Goal: Transaction & Acquisition: Purchase product/service

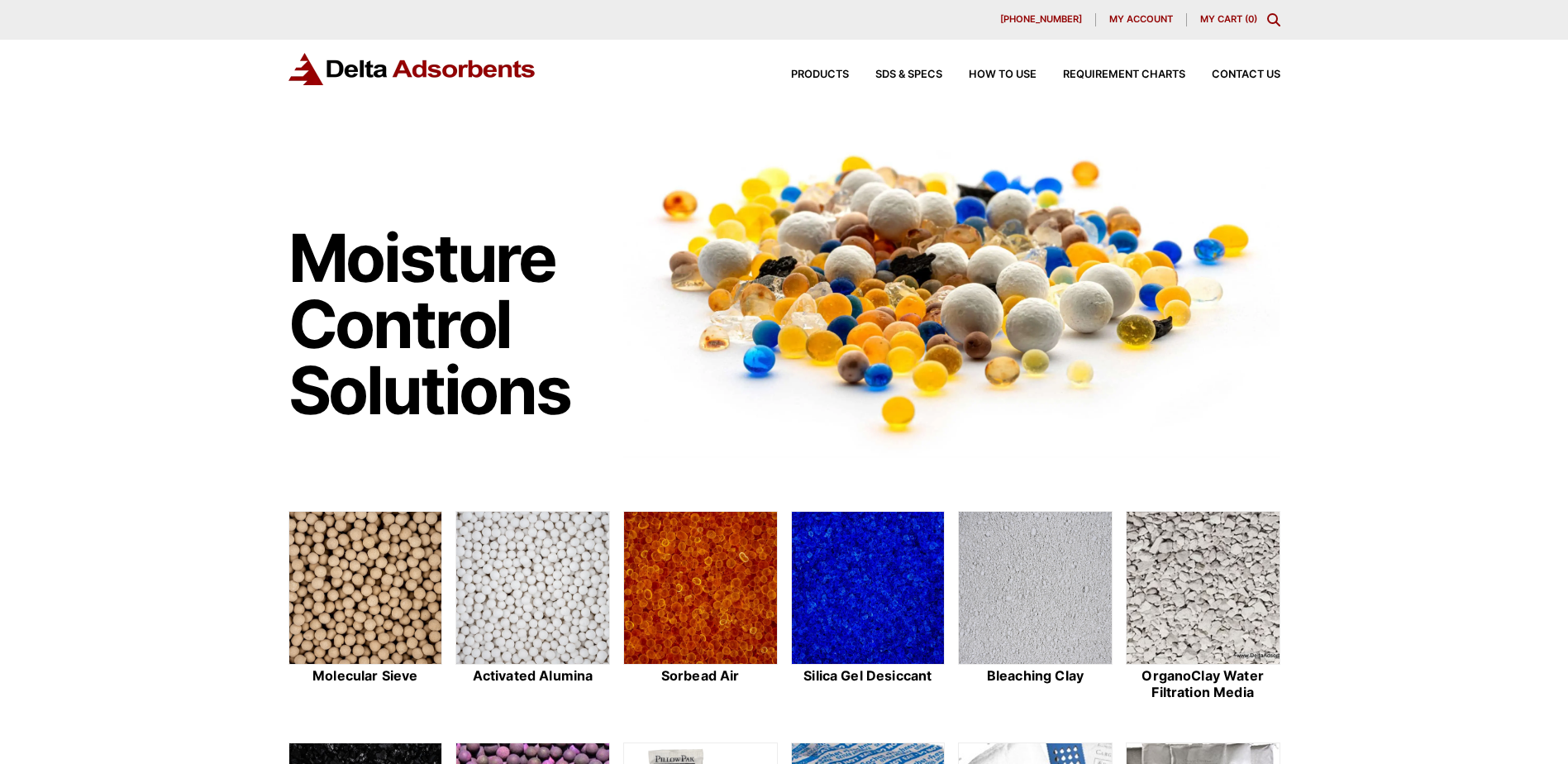
click at [1274, 21] on icon "Toggle Modal Content" at bounding box center [1273, 19] width 13 height 13
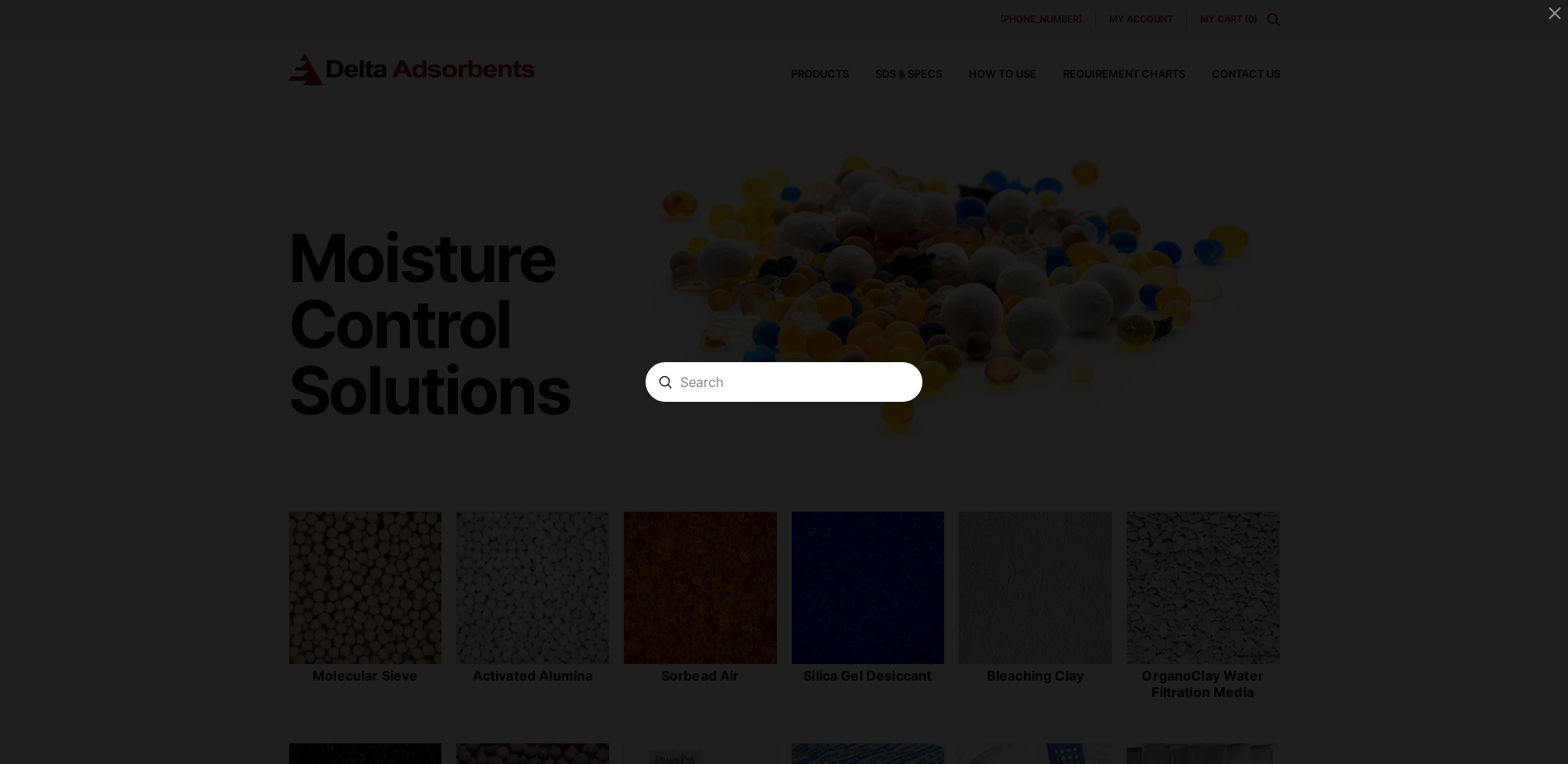
click at [797, 385] on input "Search" at bounding box center [784, 382] width 207 height 17
type input "5a 4x8 molecular sieve desiccant"
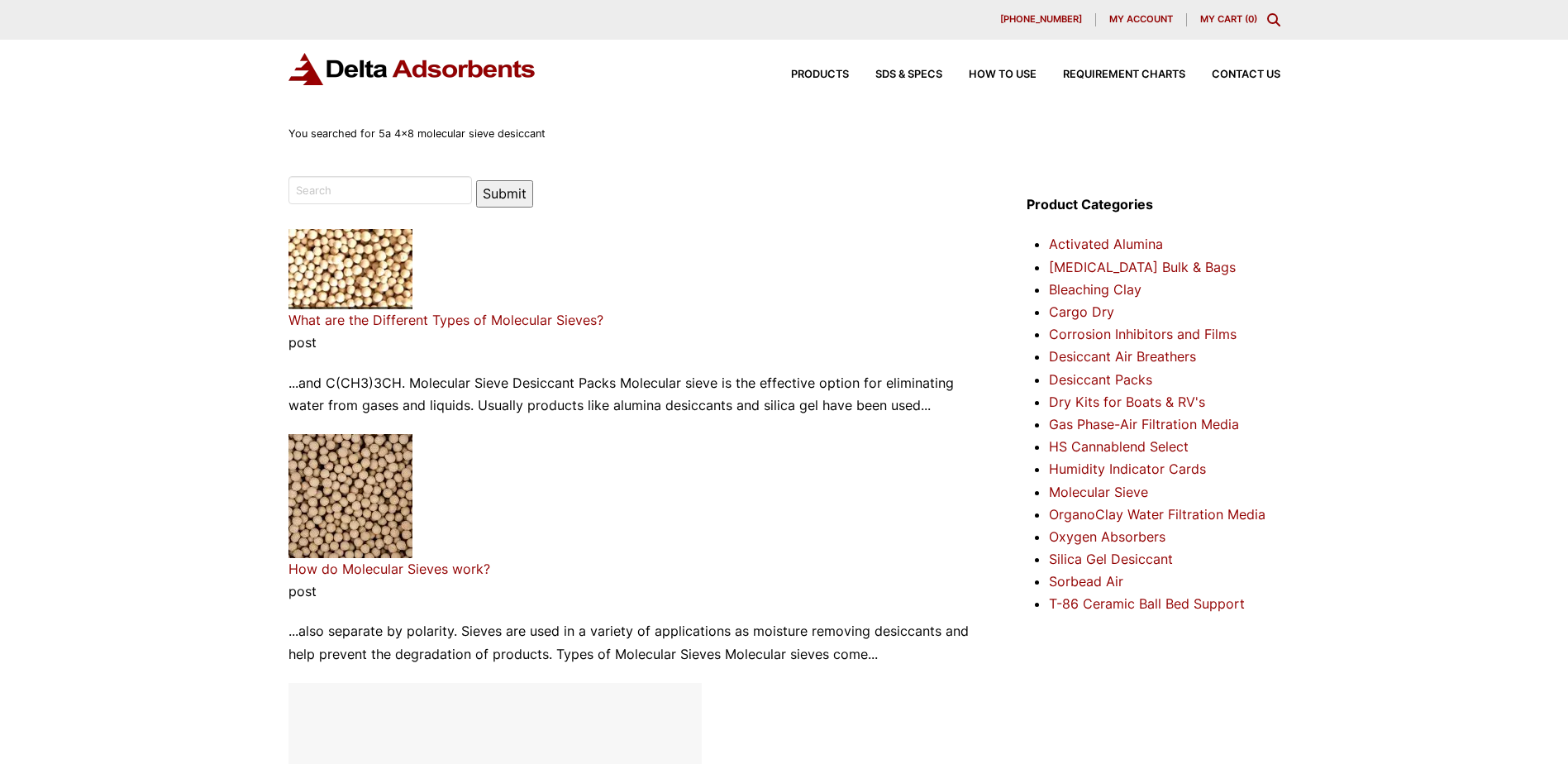
click at [817, 80] on div "Products SDS & SPECS How to Use Requirement Charts Contact Us" at bounding box center [1022, 75] width 529 height 24
click at [818, 76] on span "Products" at bounding box center [820, 75] width 58 height 11
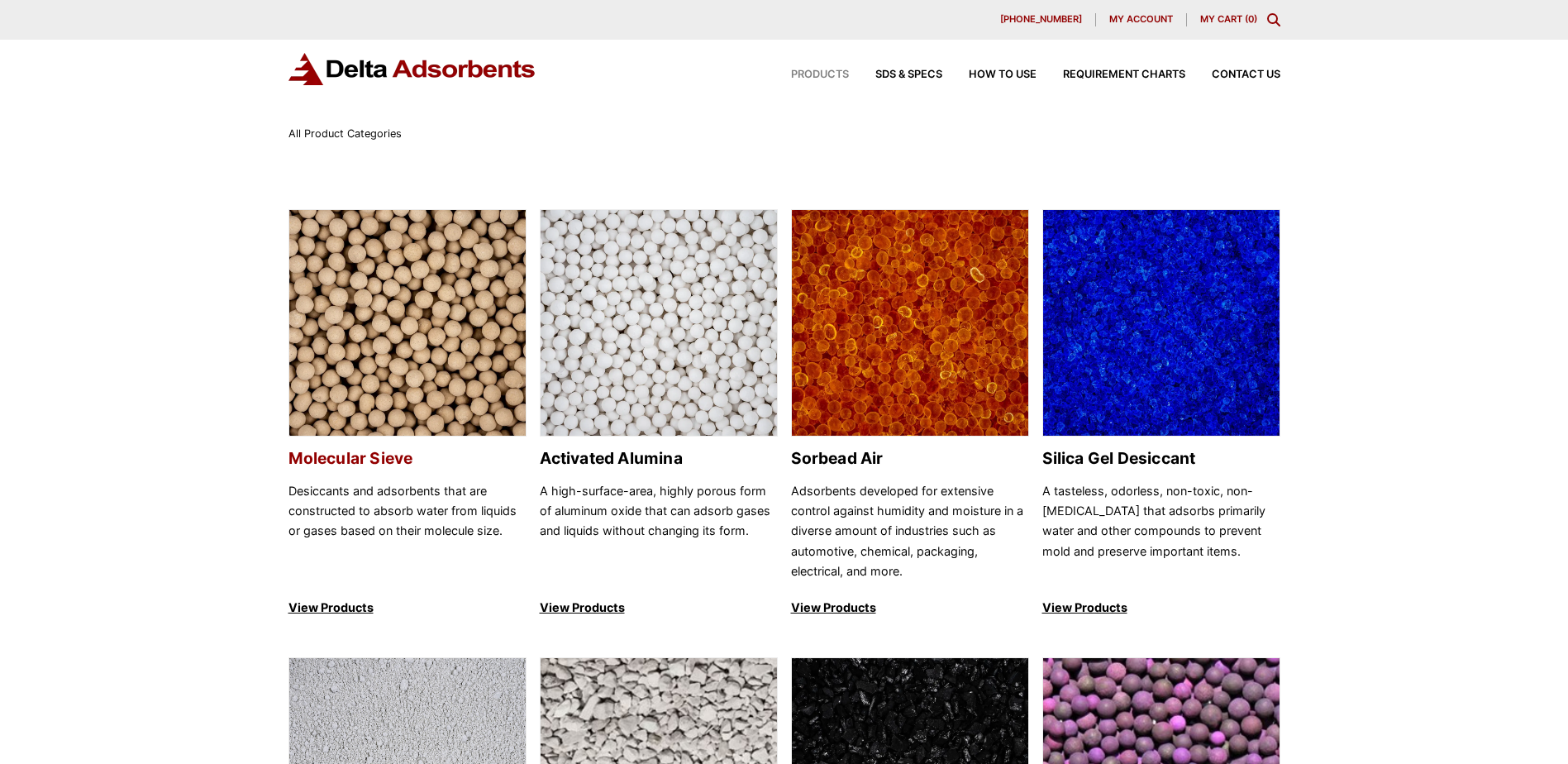
click at [457, 370] on img at bounding box center [406, 324] width 236 height 227
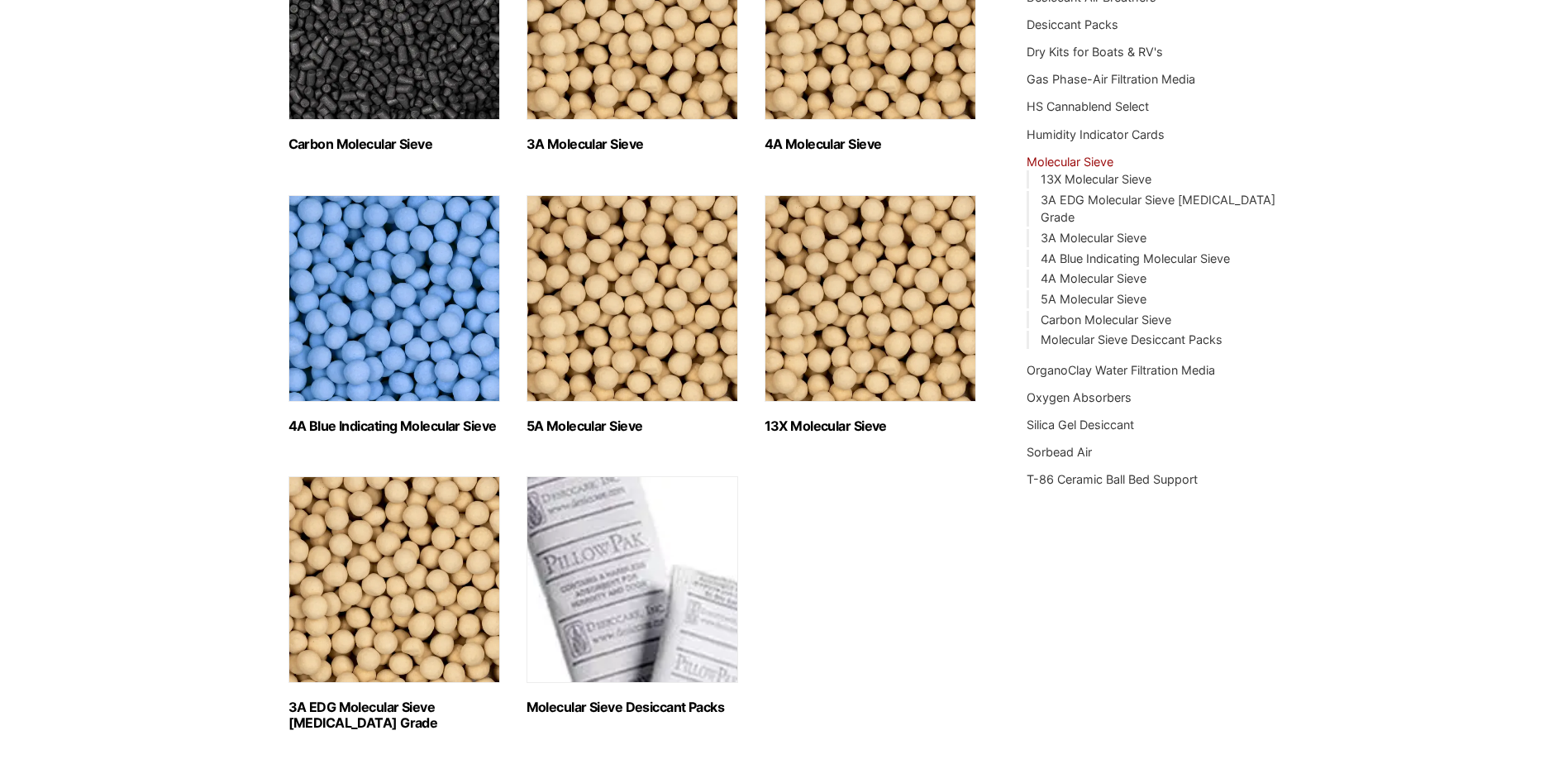
scroll to position [413, 0]
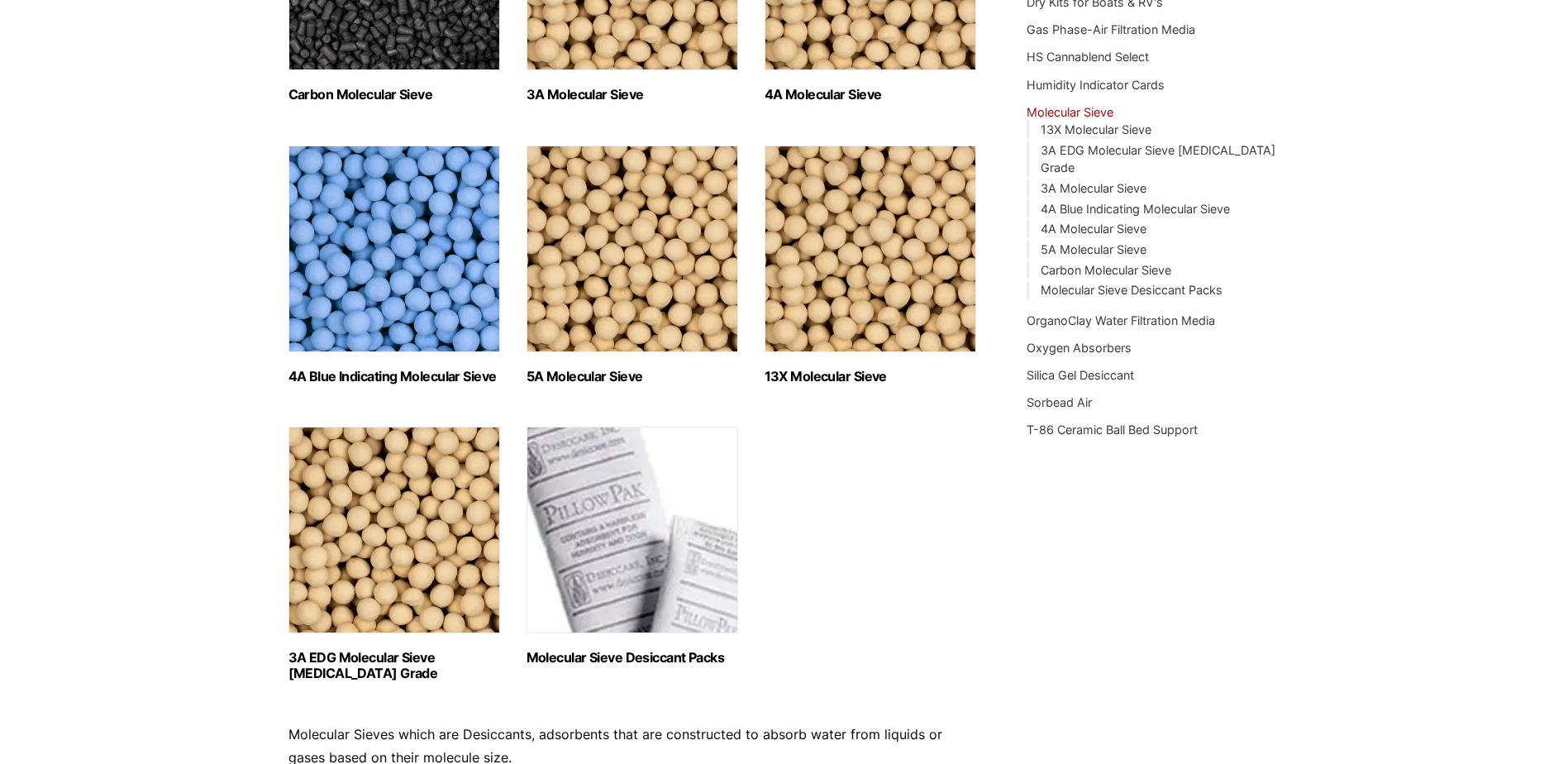
click at [653, 310] on img "Visit product category 5A Molecular Sieve" at bounding box center [633, 248] width 211 height 206
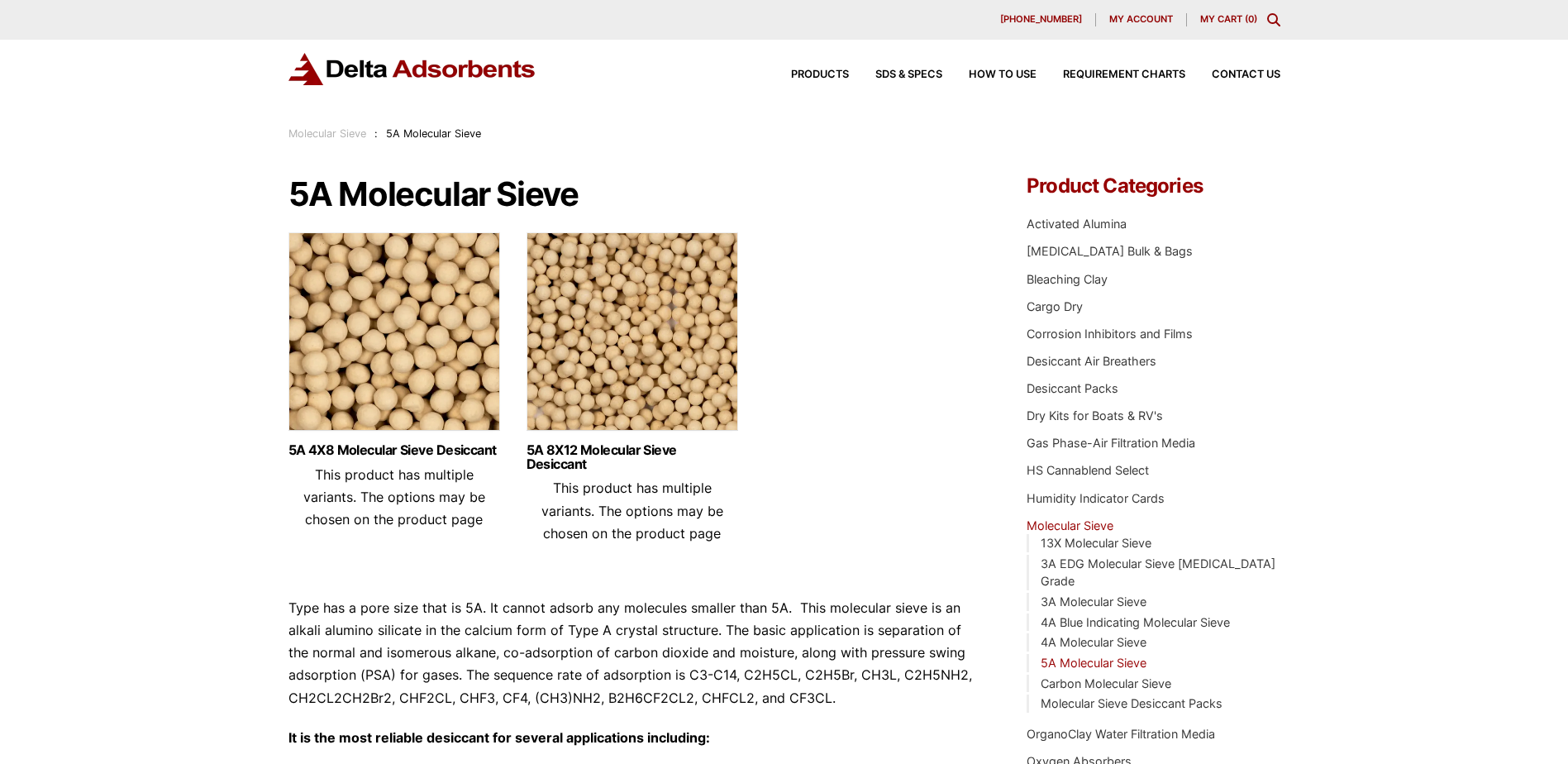
click at [411, 373] on img at bounding box center [394, 335] width 211 height 206
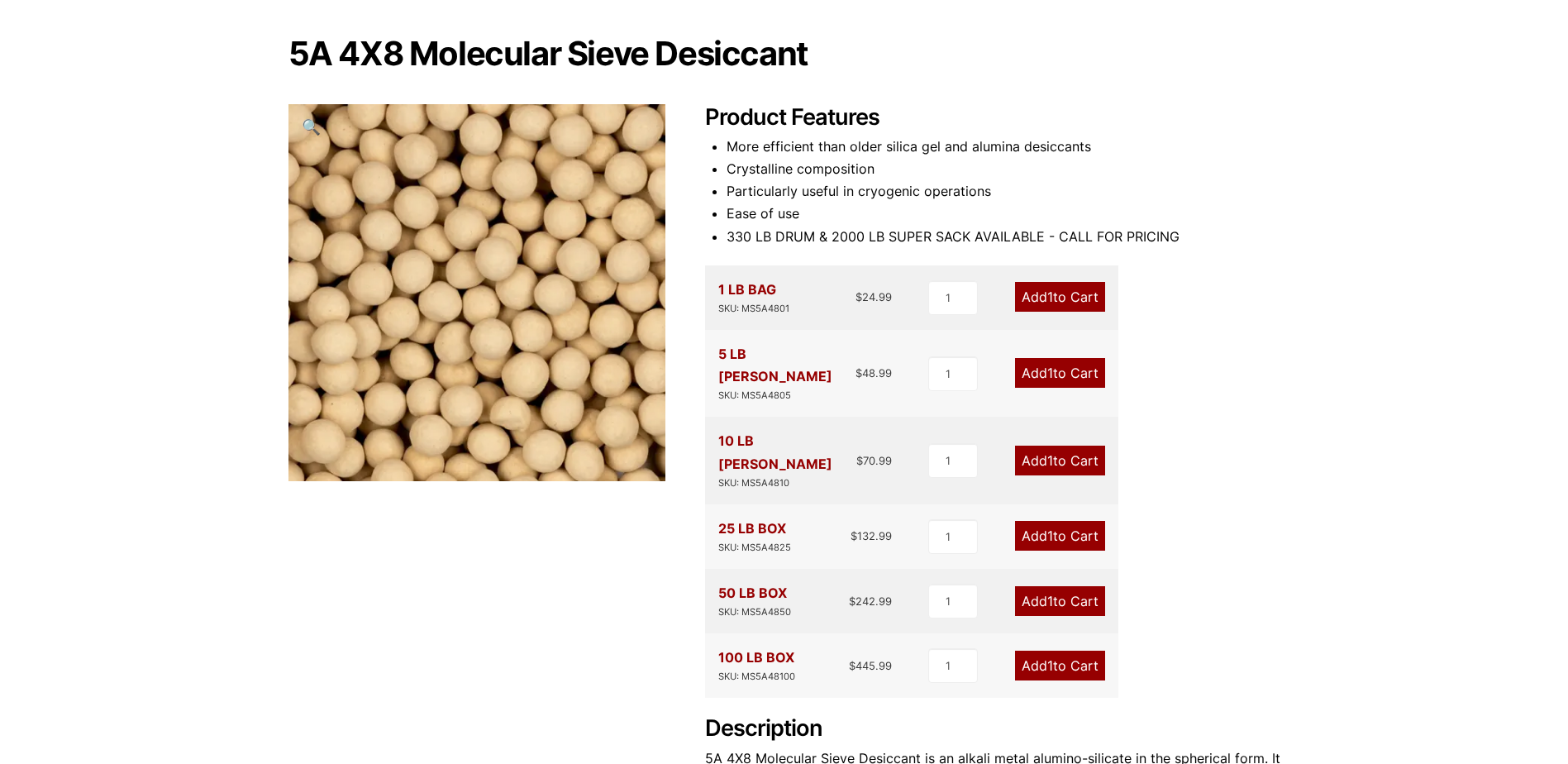
scroll to position [165, 0]
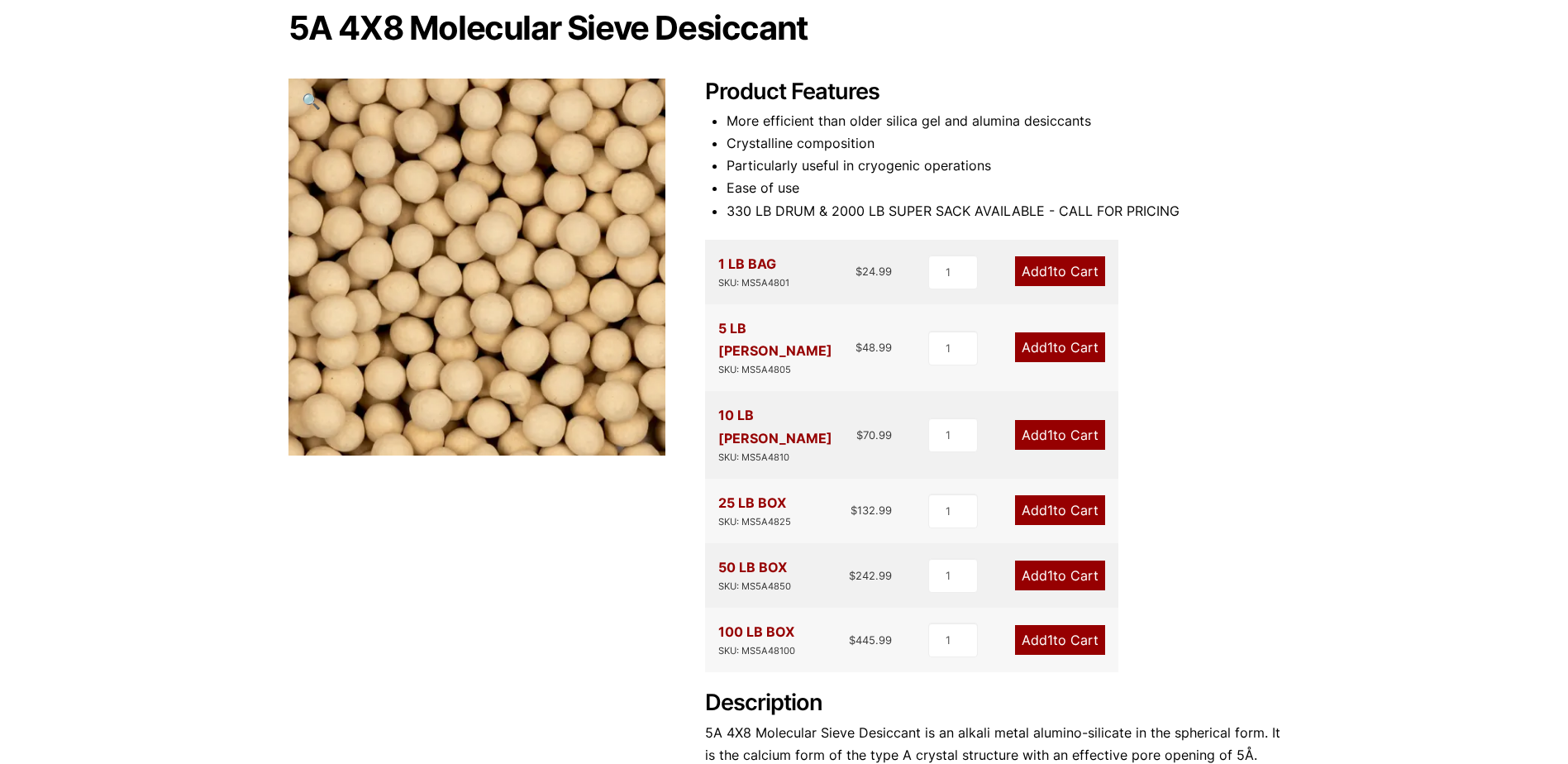
click at [1073, 495] on link "Add 1 to Cart" at bounding box center [1060, 510] width 90 height 30
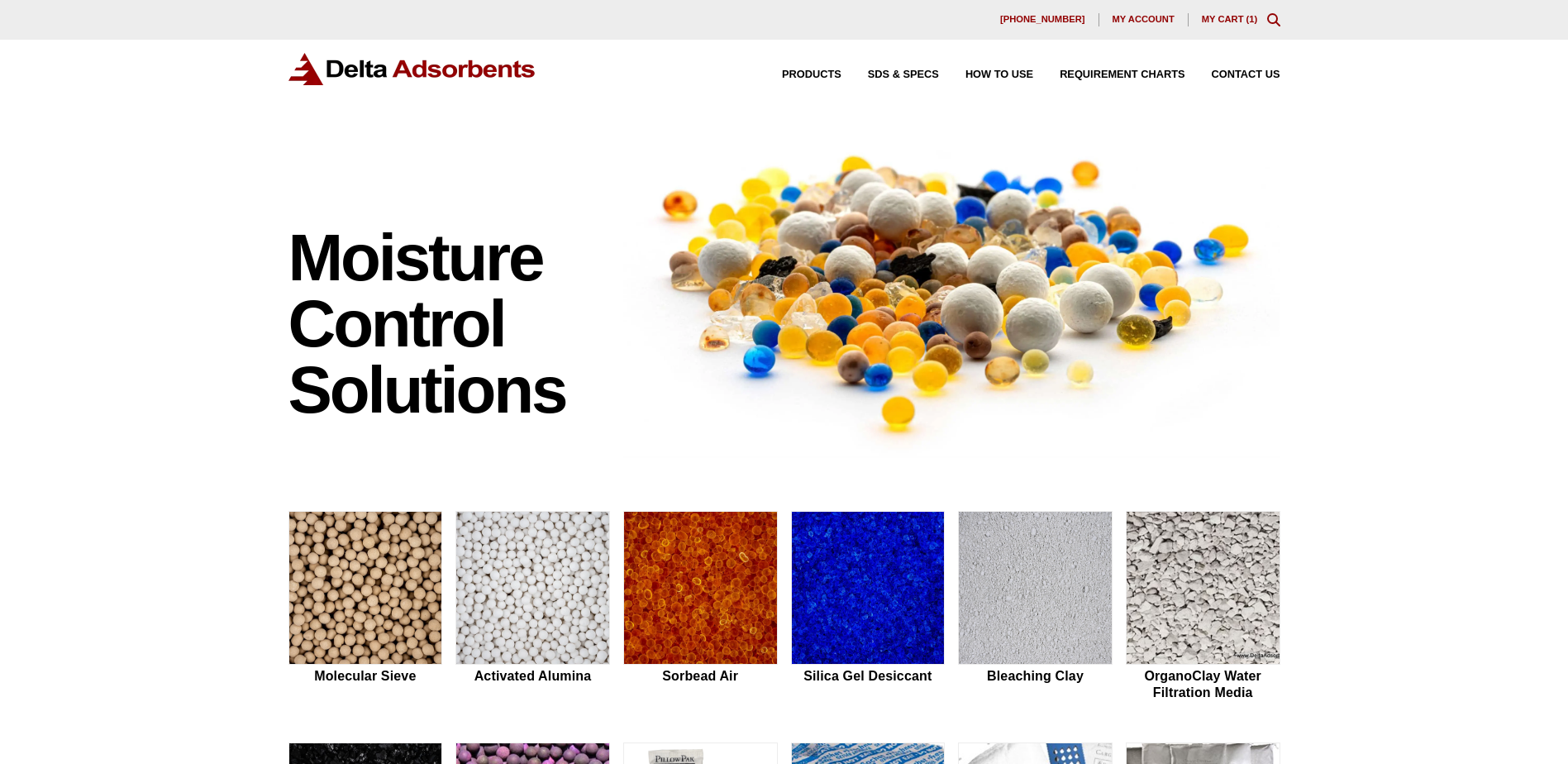
click at [1225, 17] on link "My Cart ( 1 )" at bounding box center [1229, 19] width 56 height 10
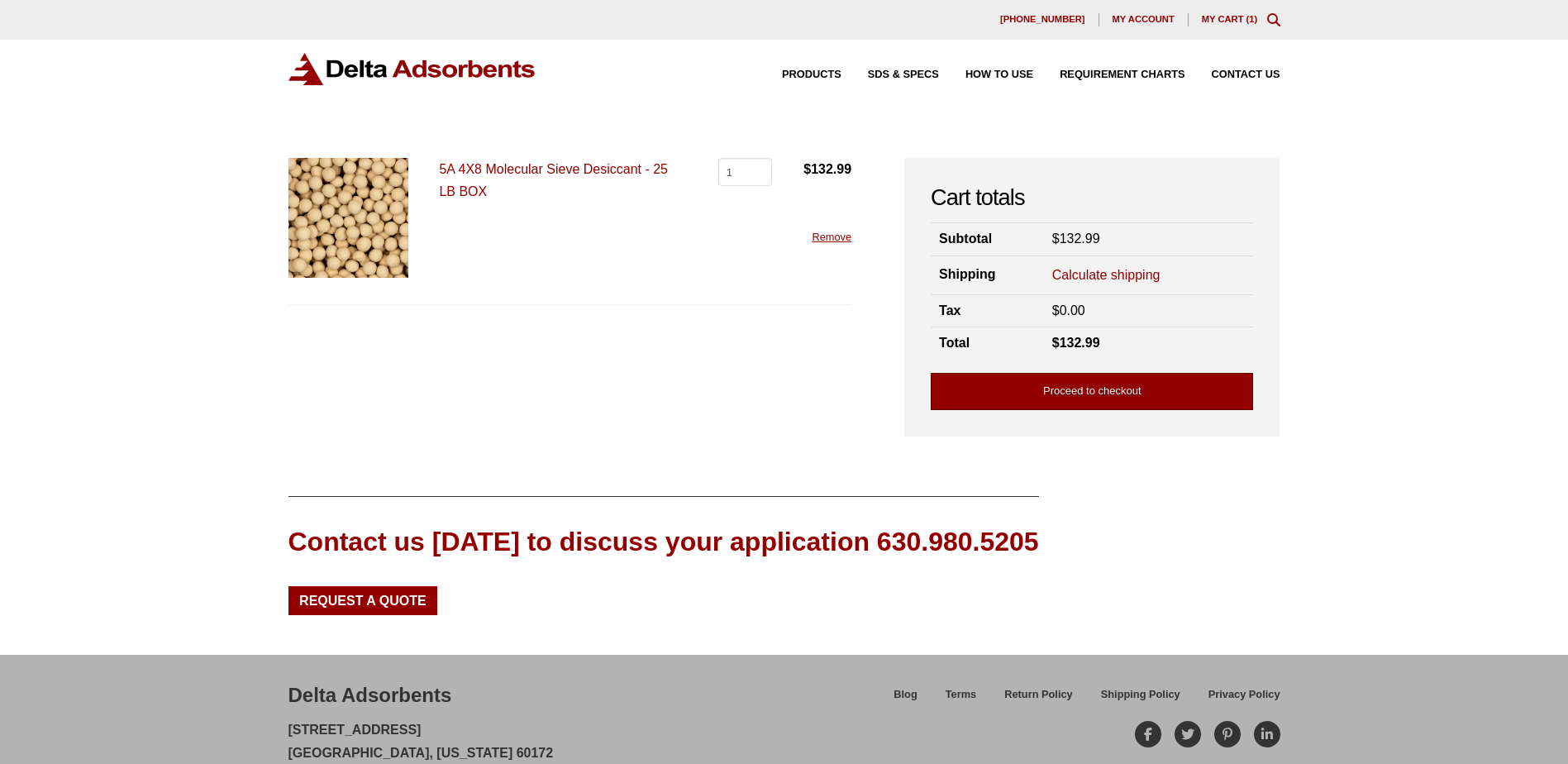
click at [1099, 398] on link "Proceed to checkout" at bounding box center [1092, 390] width 323 height 37
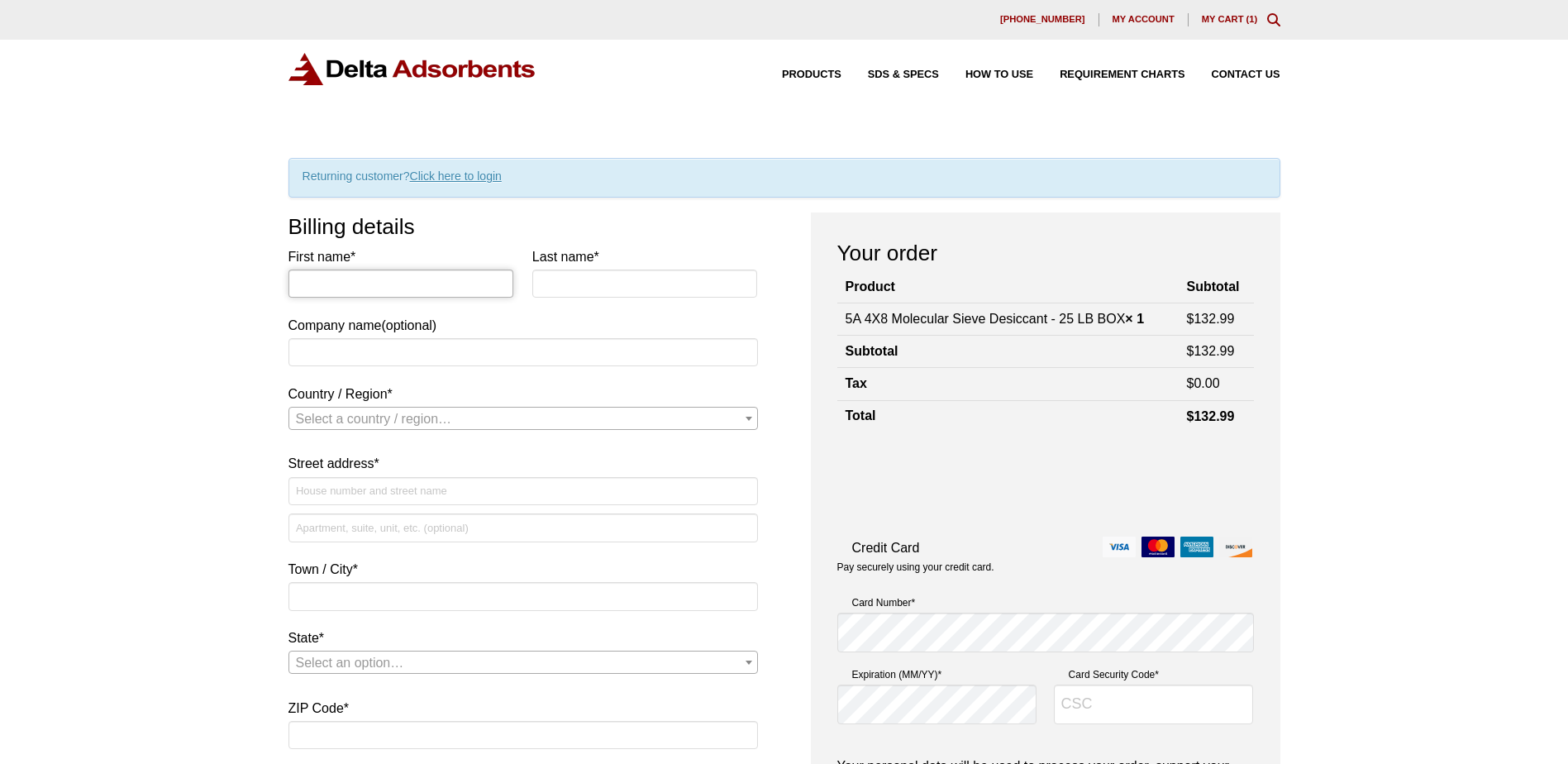
click at [446, 287] on input "First name *" at bounding box center [401, 283] width 226 height 28
type input "Lynne"
type input "Duong"
type input "Cal State LA Univesity Auxiliary Services, Inc."
select select "US"
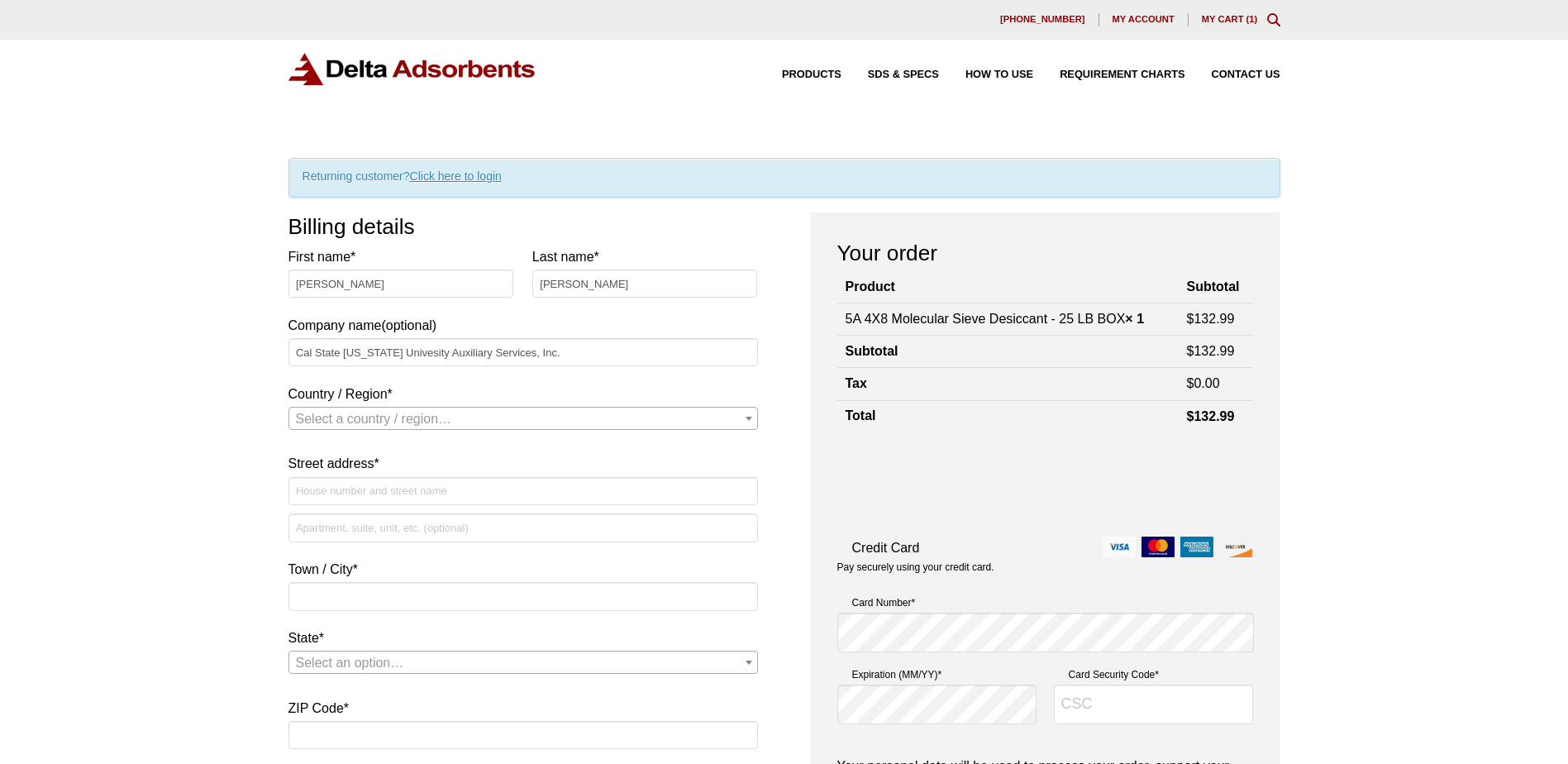
type input "[GEOGRAPHIC_DATA][US_STATE]"
type input "[STREET_ADDRESS]"
type input "[GEOGRAPHIC_DATA]"
type input "90032"
type input "13233436049"
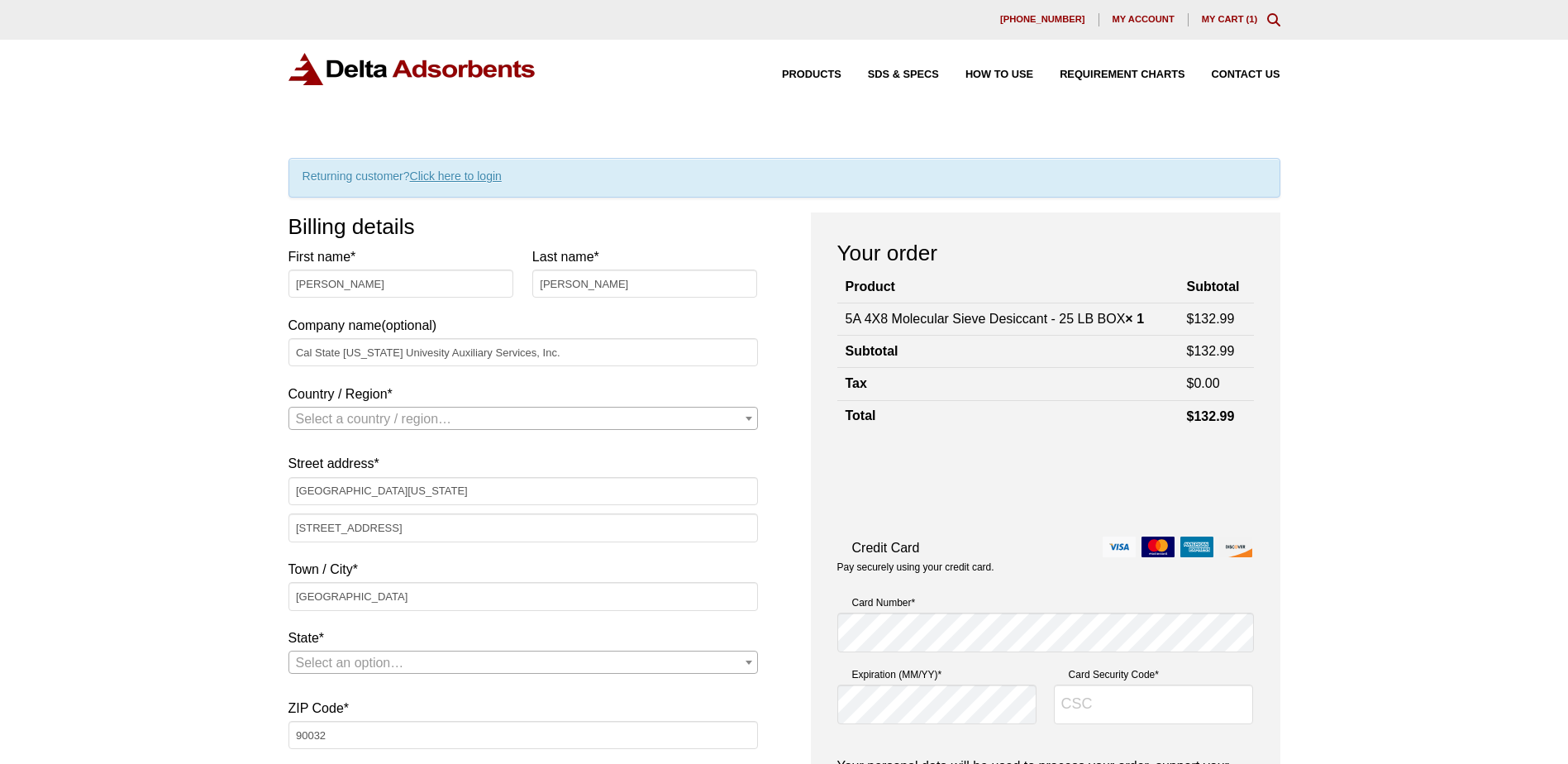
type input "[EMAIL_ADDRESS][DOMAIN_NAME]"
select select "US"
select select "CA"
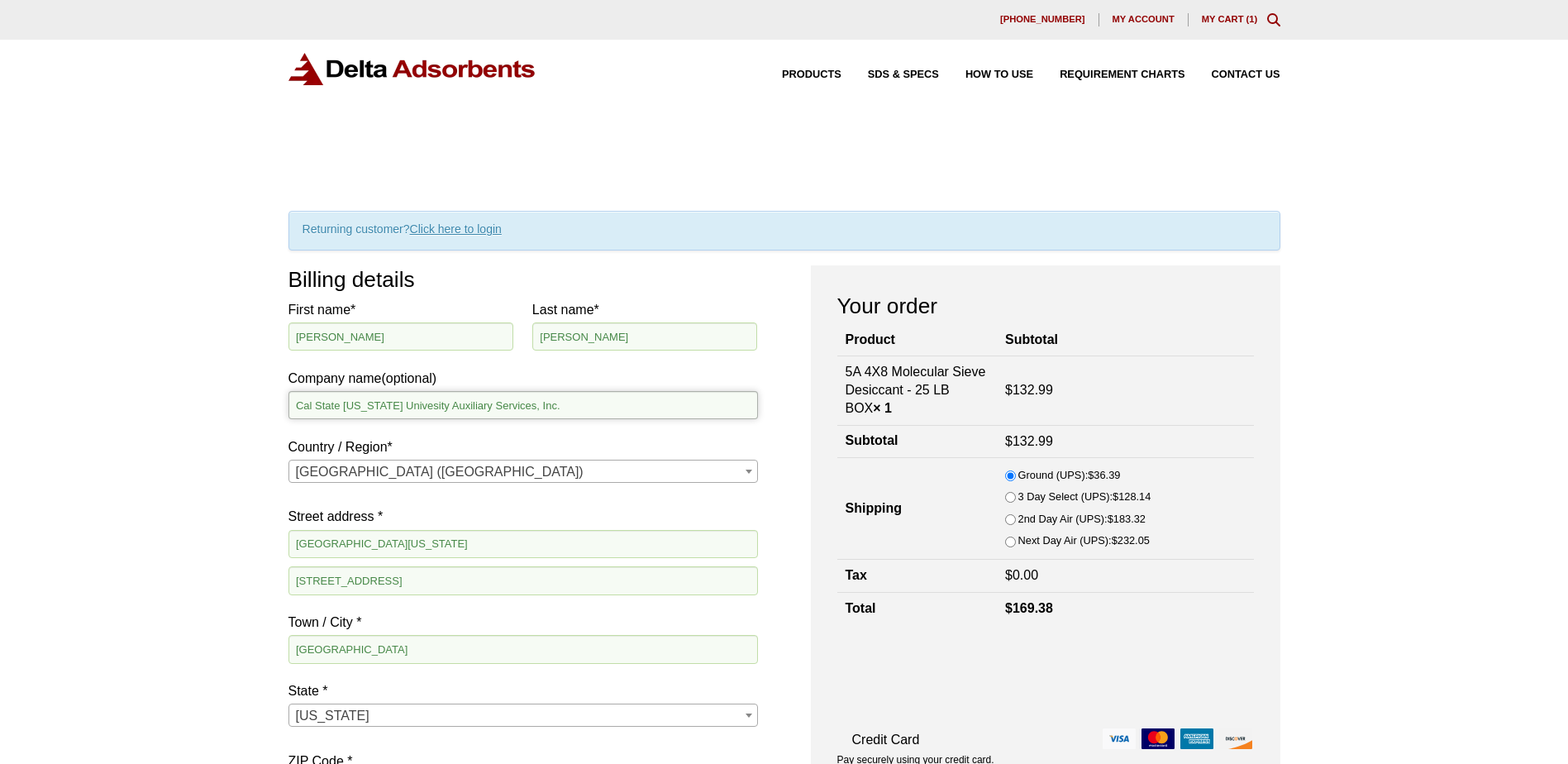
drag, startPoint x: 384, startPoint y: 404, endPoint x: 410, endPoint y: 404, distance: 26.0
type input "[GEOGRAPHIC_DATA][US_STATE]"
drag, startPoint x: 458, startPoint y: 546, endPoint x: 187, endPoint y: 546, distance: 271.0
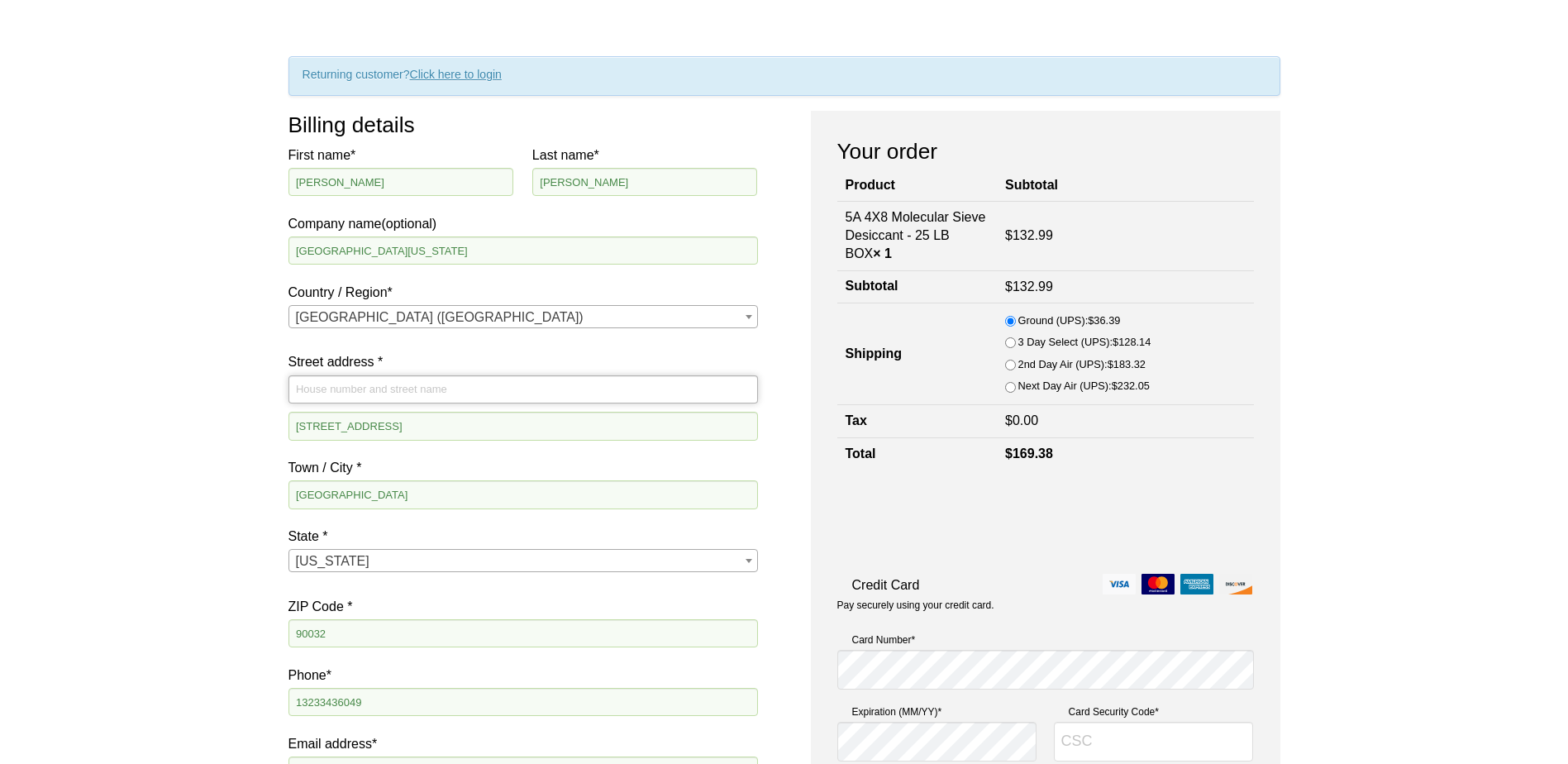
scroll to position [165, 0]
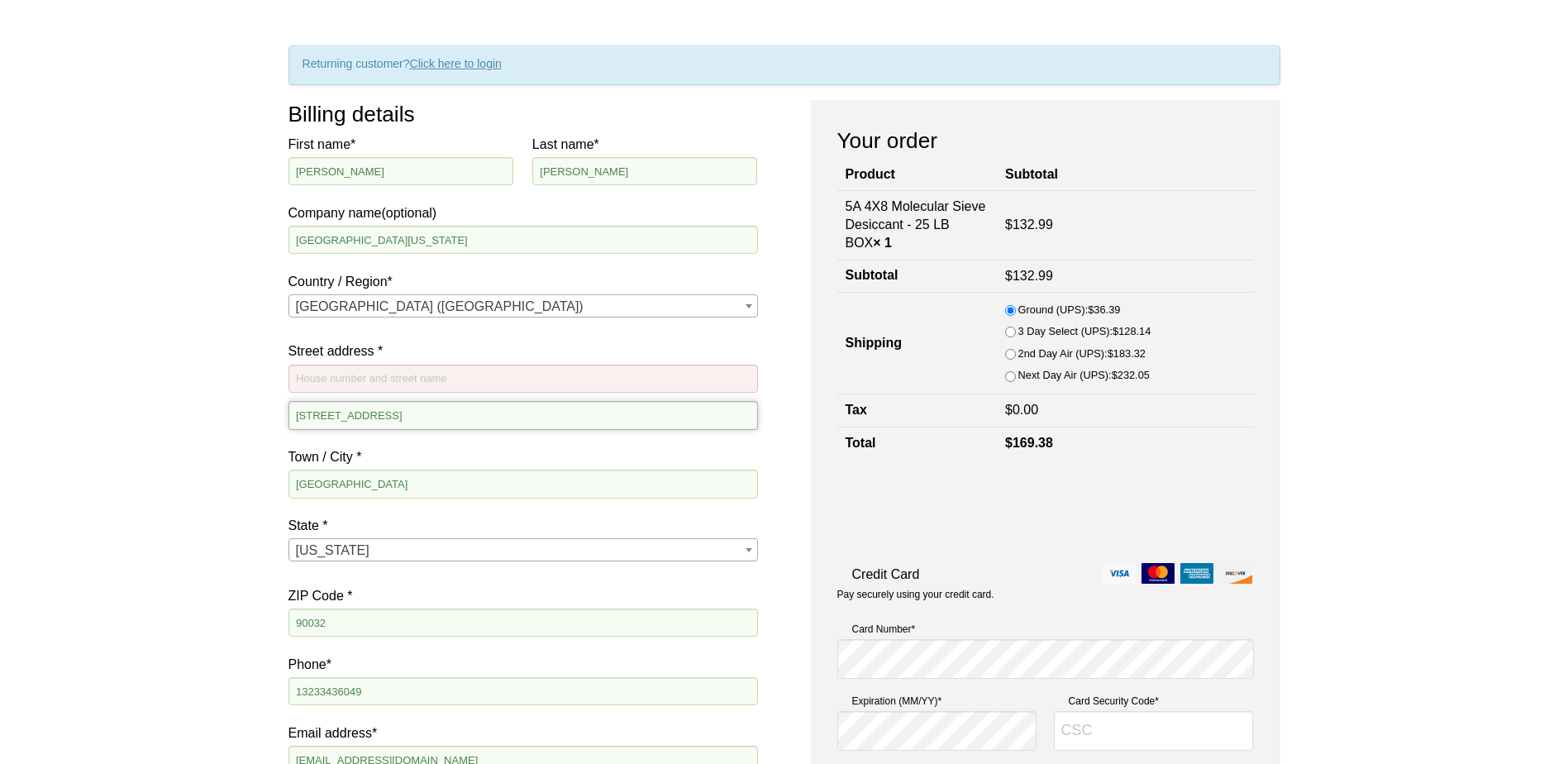
drag, startPoint x: 515, startPoint y: 417, endPoint x: 340, endPoint y: 414, distance: 175.0
click at [256, 410] on div "Our website has detected that you are using an outdated browser that will preve…" at bounding box center [784, 672] width 1568 height 1676
click at [426, 385] on input "Street address *" at bounding box center [523, 379] width 469 height 28
paste input "[STREET_ADDRESS]"
type input "[STREET_ADDRESS]"
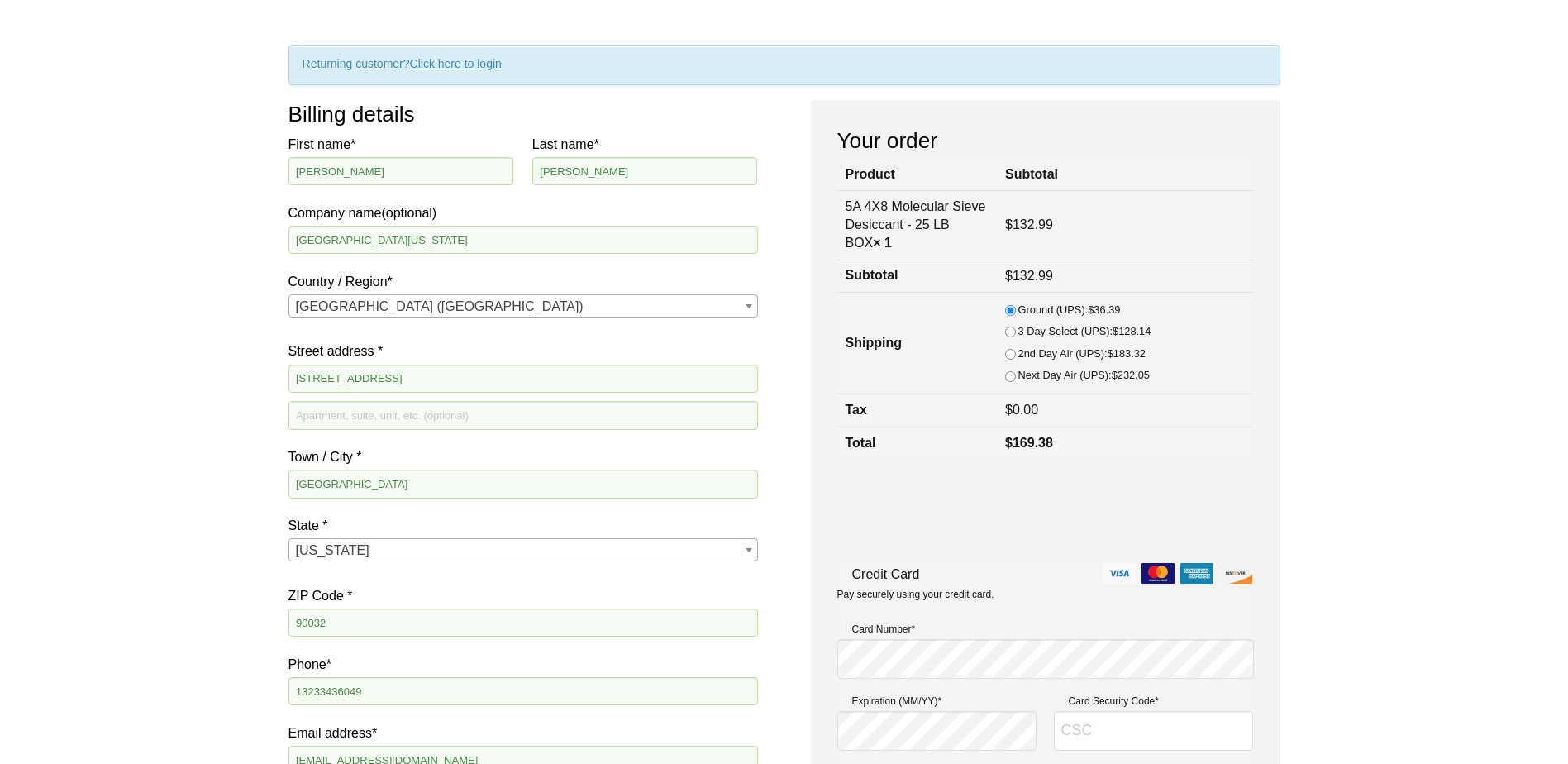
click at [156, 462] on div "Our website has detected that you are using an outdated browser that will preve…" at bounding box center [784, 672] width 1568 height 1676
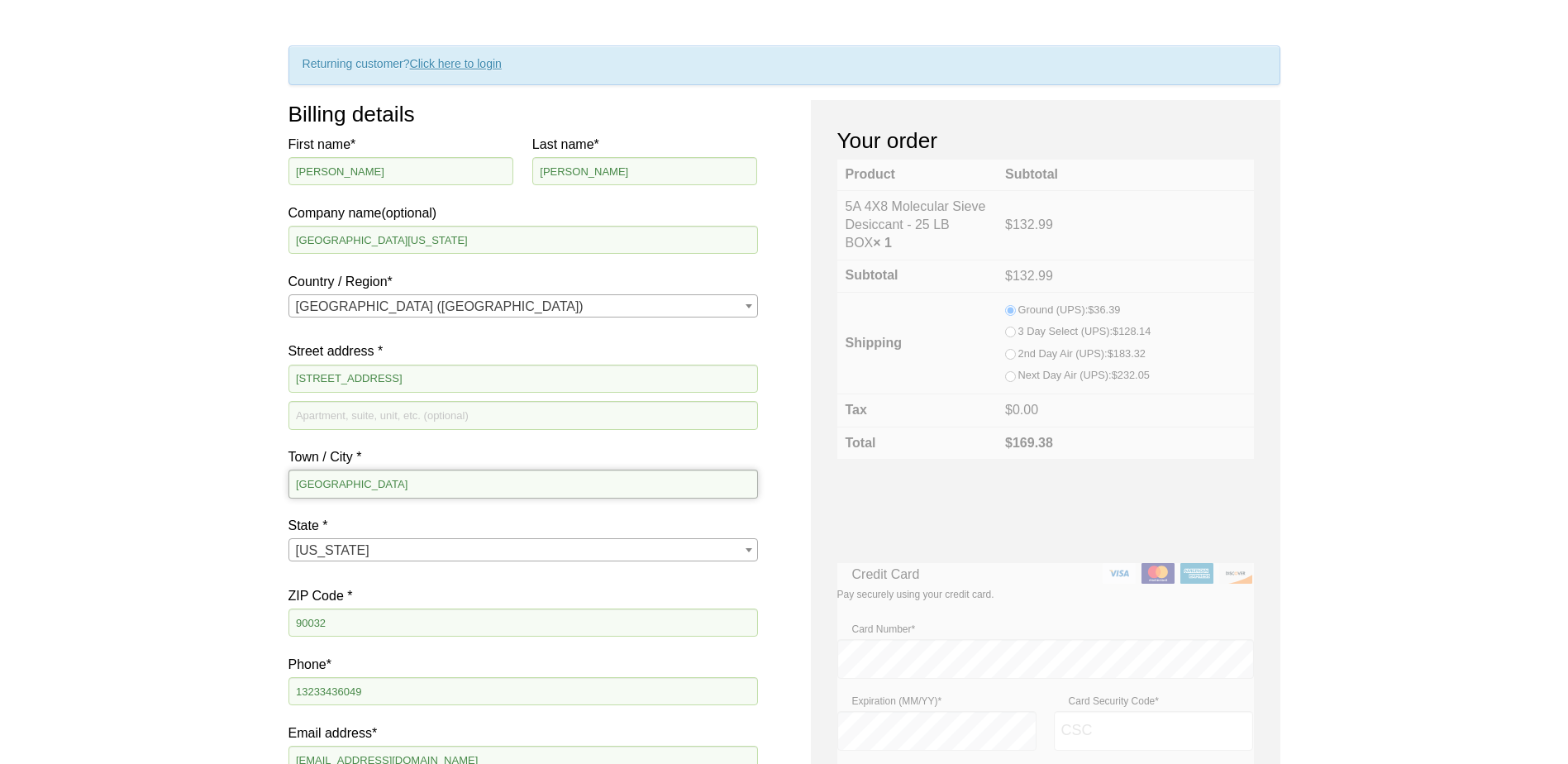
drag, startPoint x: 357, startPoint y: 486, endPoint x: 541, endPoint y: 483, distance: 184.0
click at [541, 483] on input "[GEOGRAPHIC_DATA]" at bounding box center [523, 483] width 469 height 28
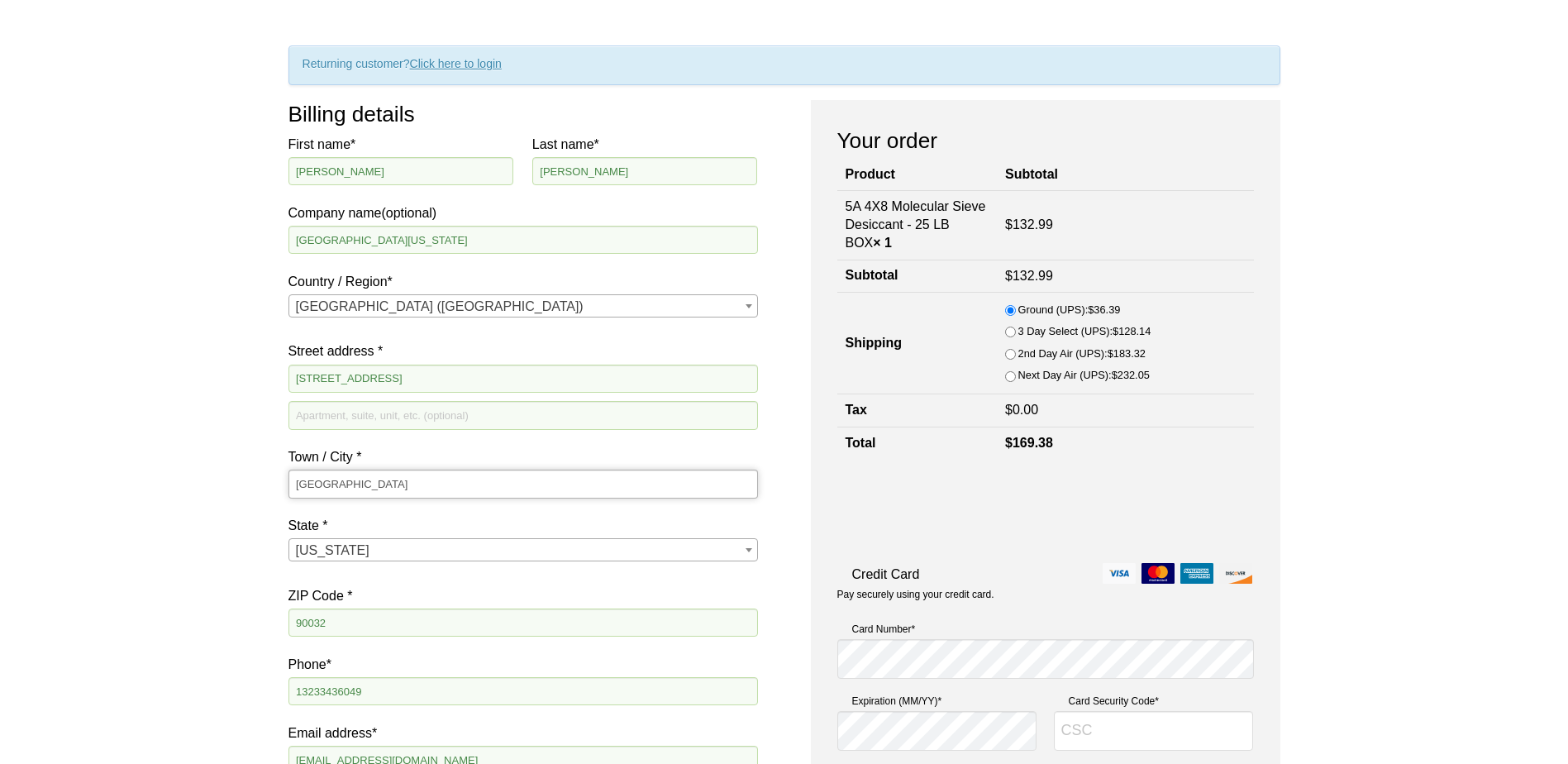
type input "Los Angeles"
click at [103, 485] on div "Our website has detected that you are using an outdated browser that will preve…" at bounding box center [784, 672] width 1568 height 1676
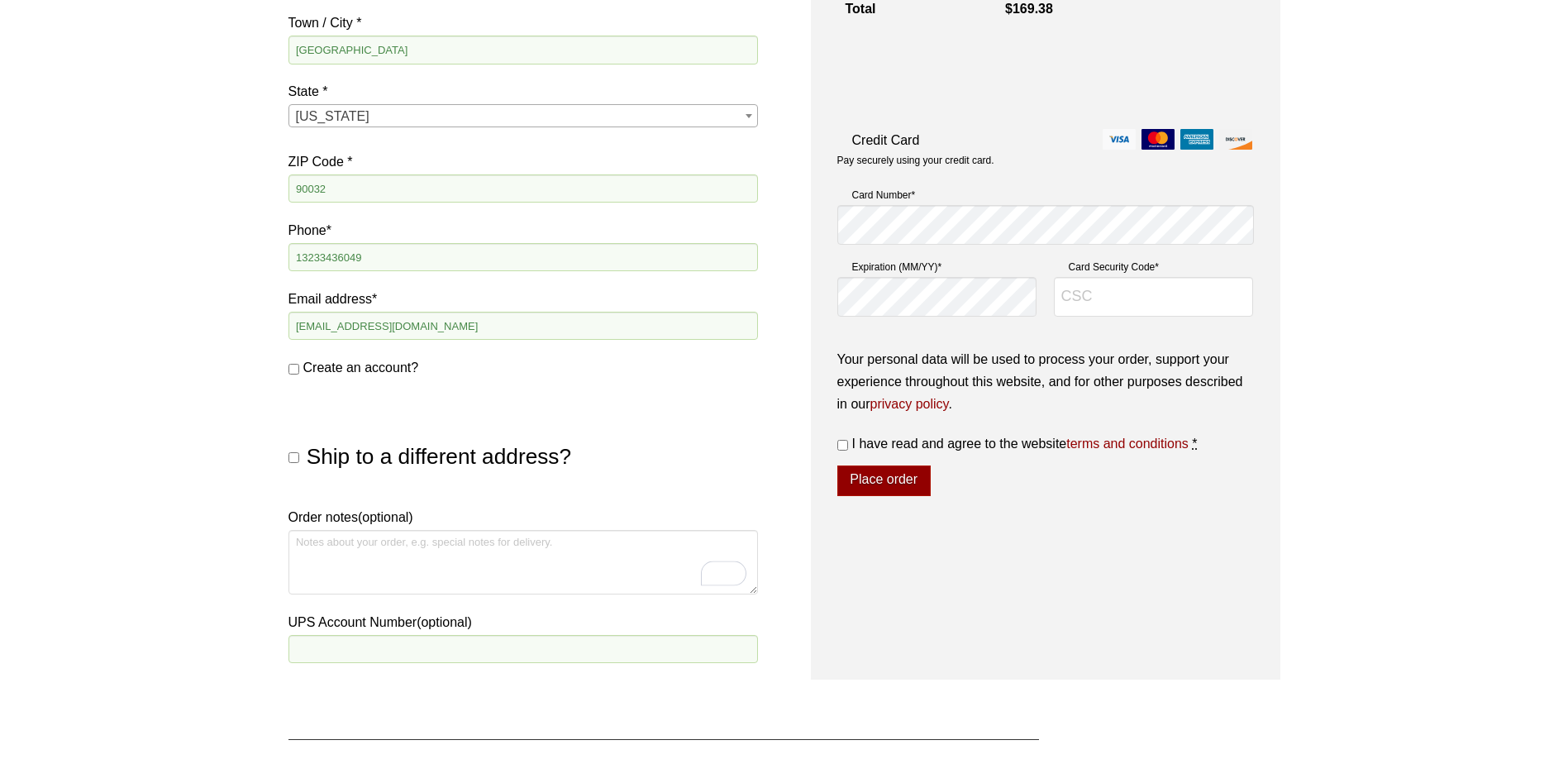
scroll to position [661, 0]
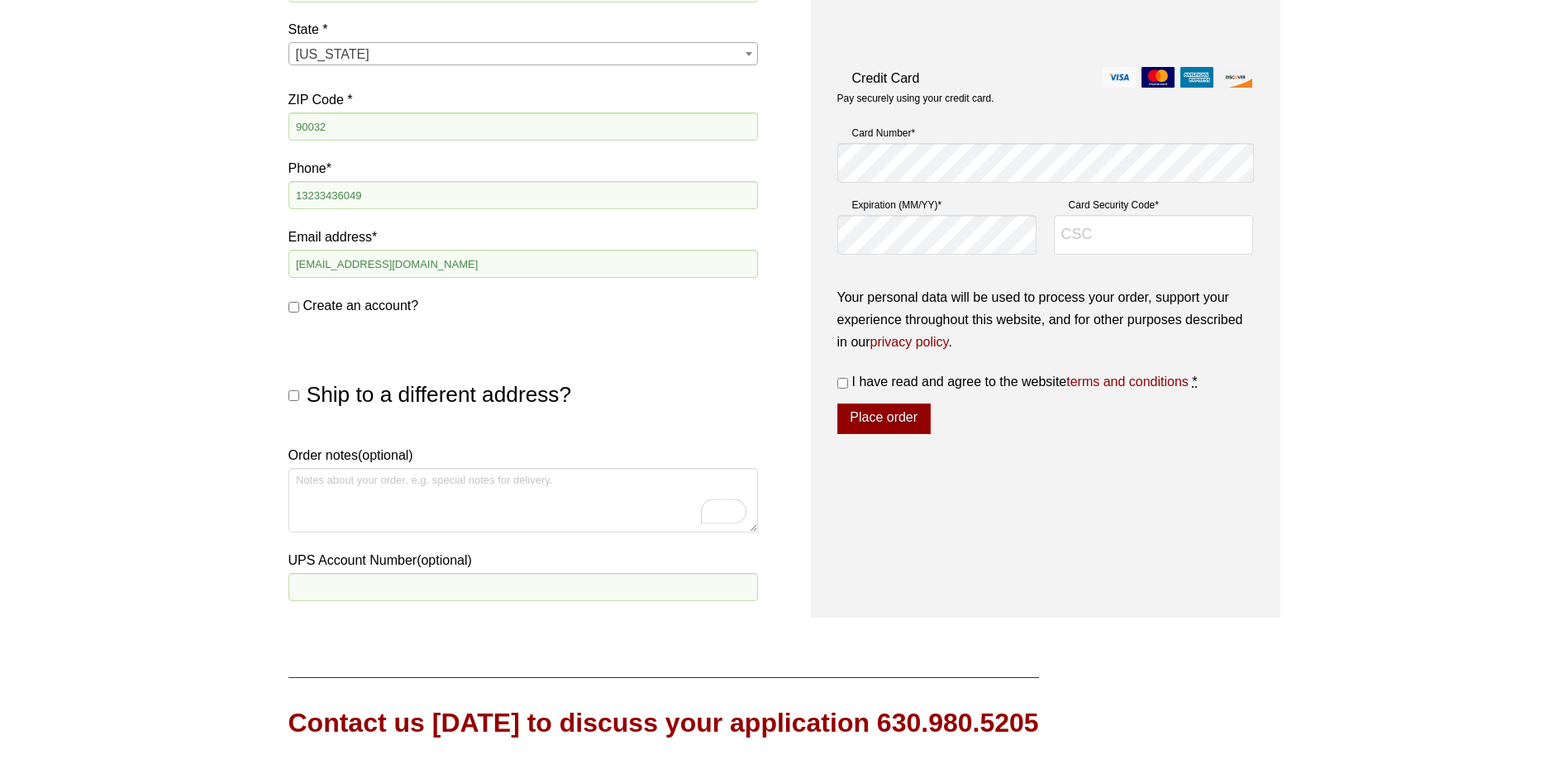
click at [295, 392] on input "Ship to a different address?" at bounding box center [294, 395] width 11 height 11
checkbox input "true"
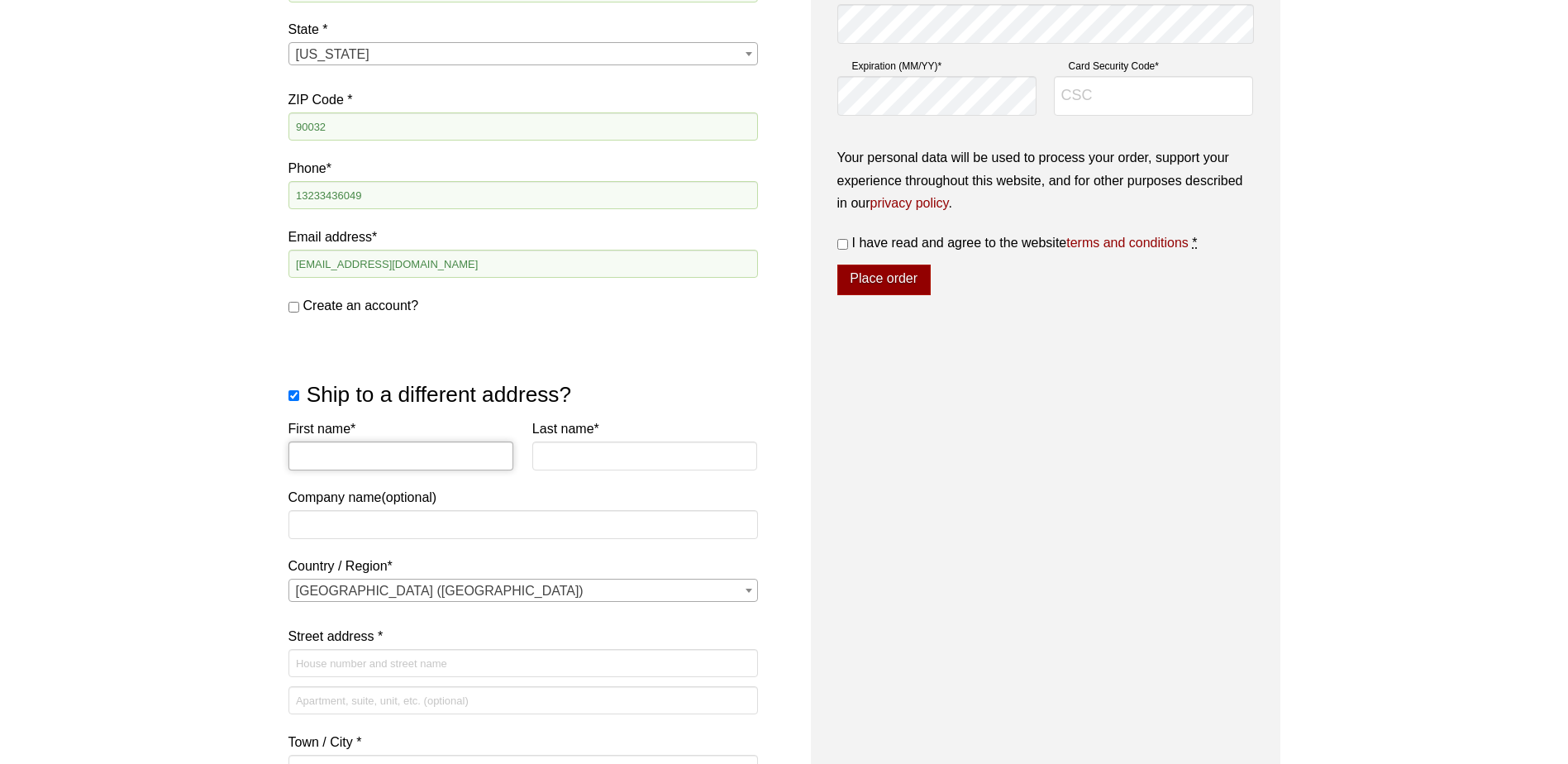
click at [413, 456] on input "First name *" at bounding box center [401, 455] width 226 height 28
type input "YangYang"
type input "CYA116 [PERSON_NAME] 247"
type input "Liu"
type input "[STREET_ADDRESS]"
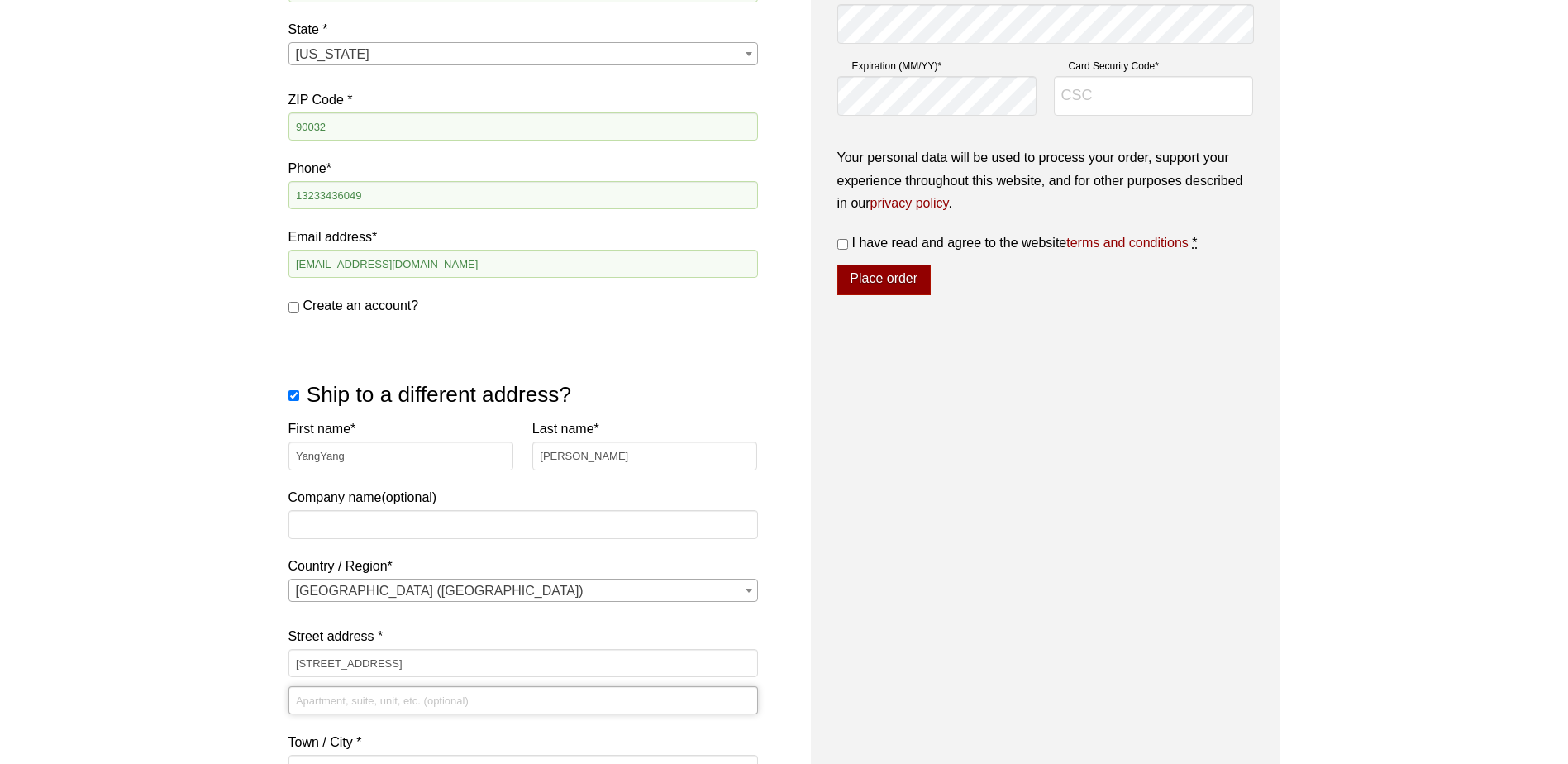
type input "CYA116 [PERSON_NAME] 247"
type input "Los Angeles"
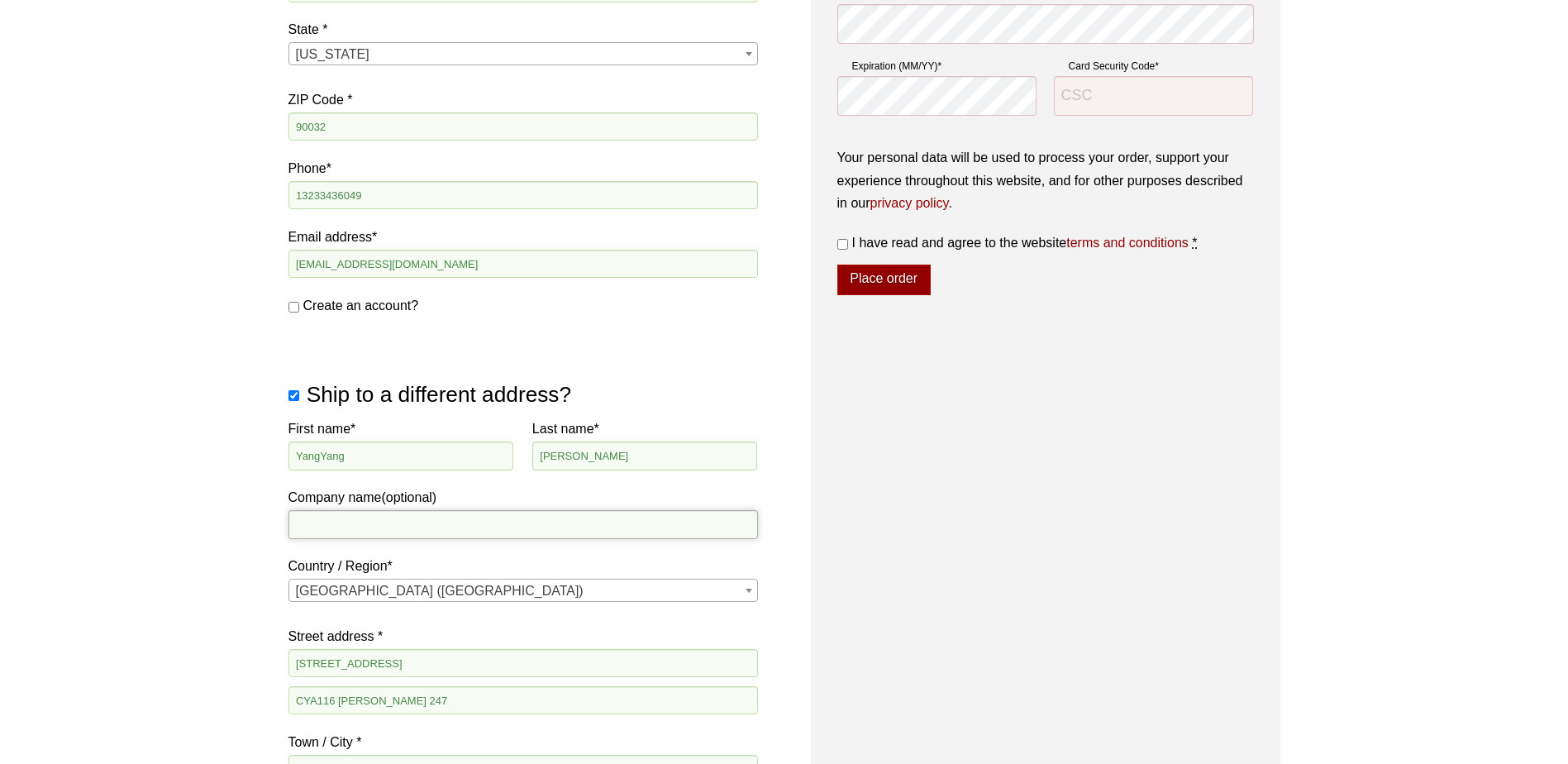
click at [542, 524] on input "Company name (optional)" at bounding box center [523, 524] width 469 height 28
type input "c"
type input "Cal"
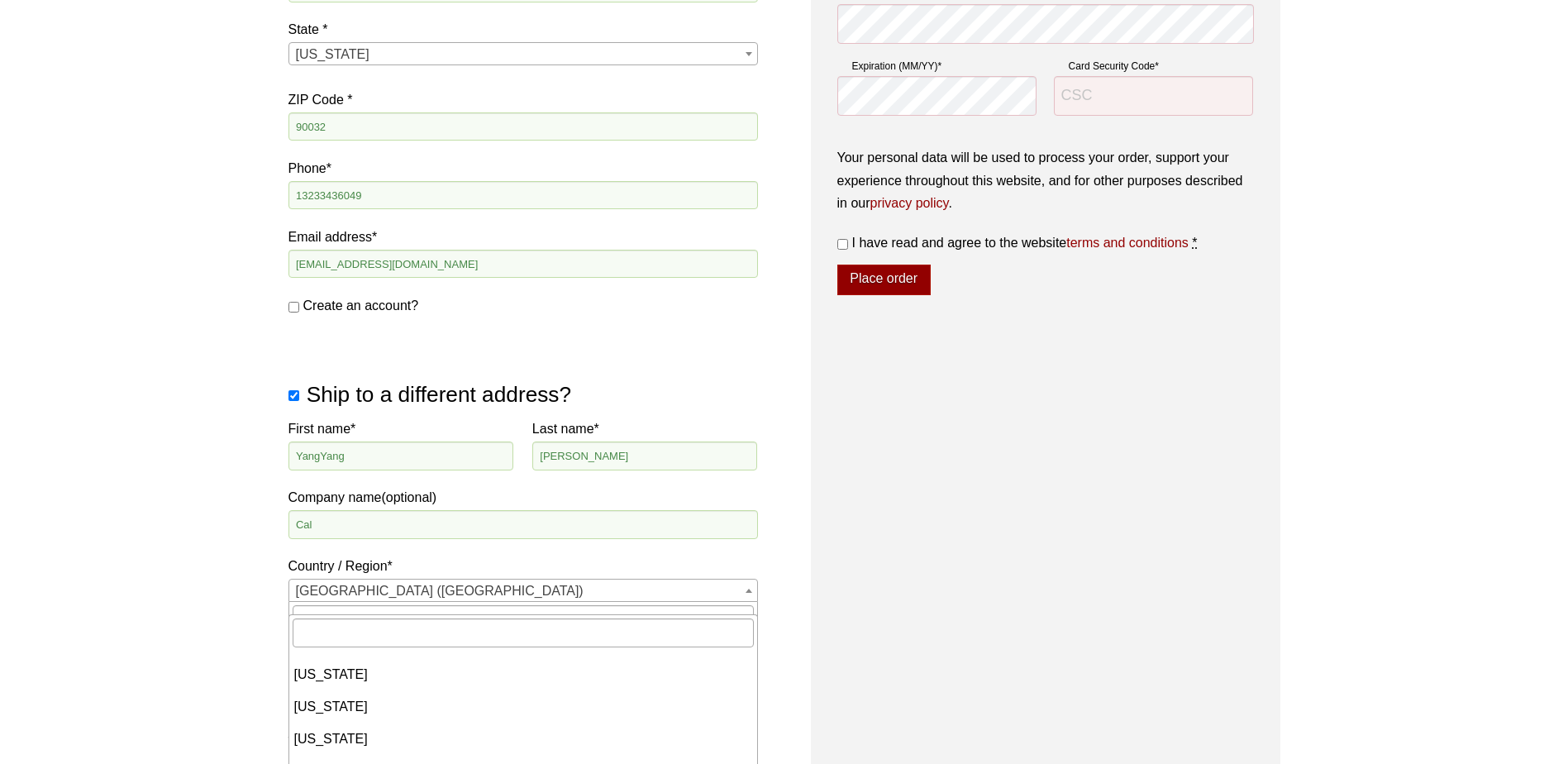
scroll to position [1083, 0]
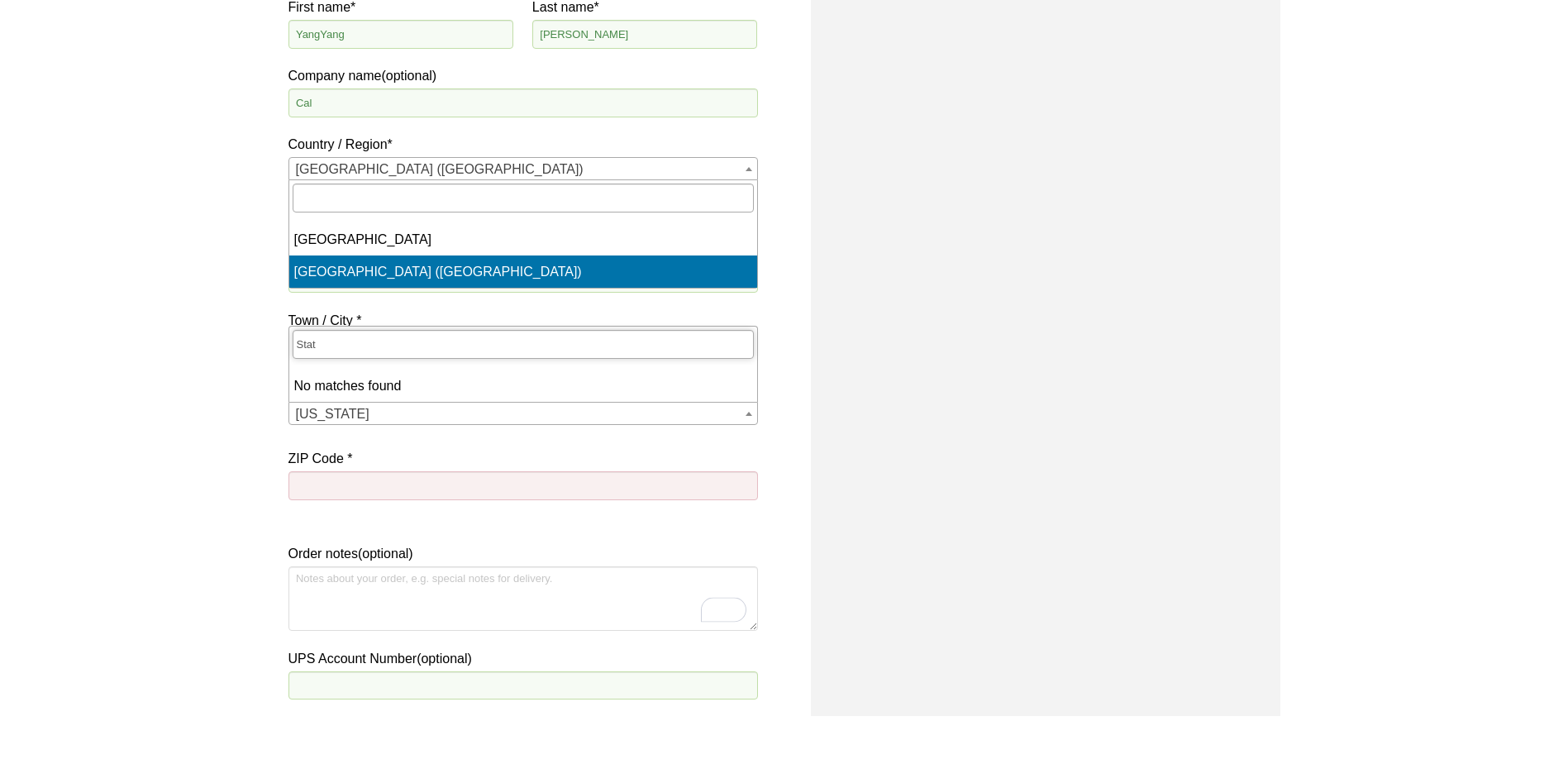
type input "Stat"
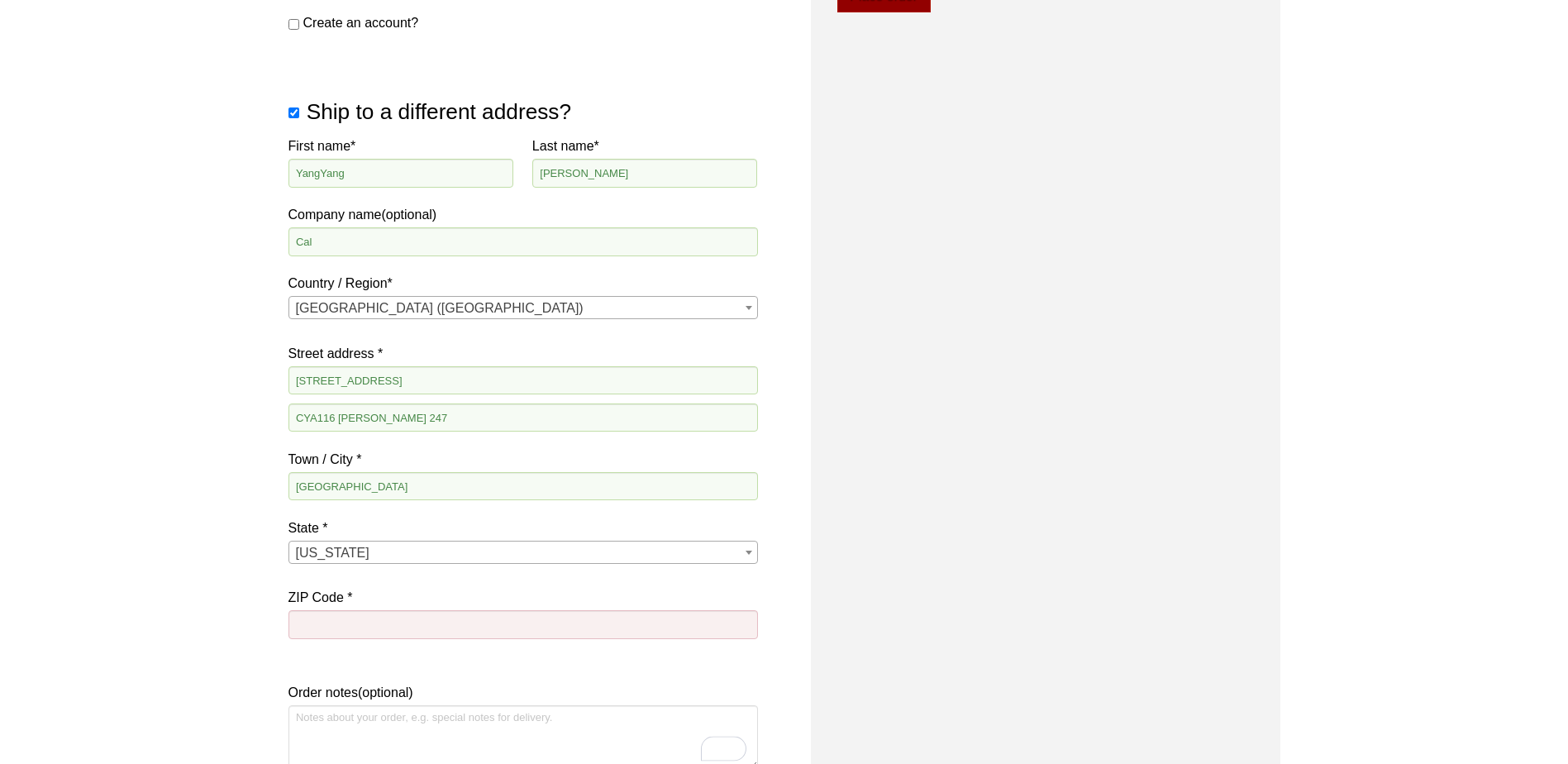
scroll to position [752, 0]
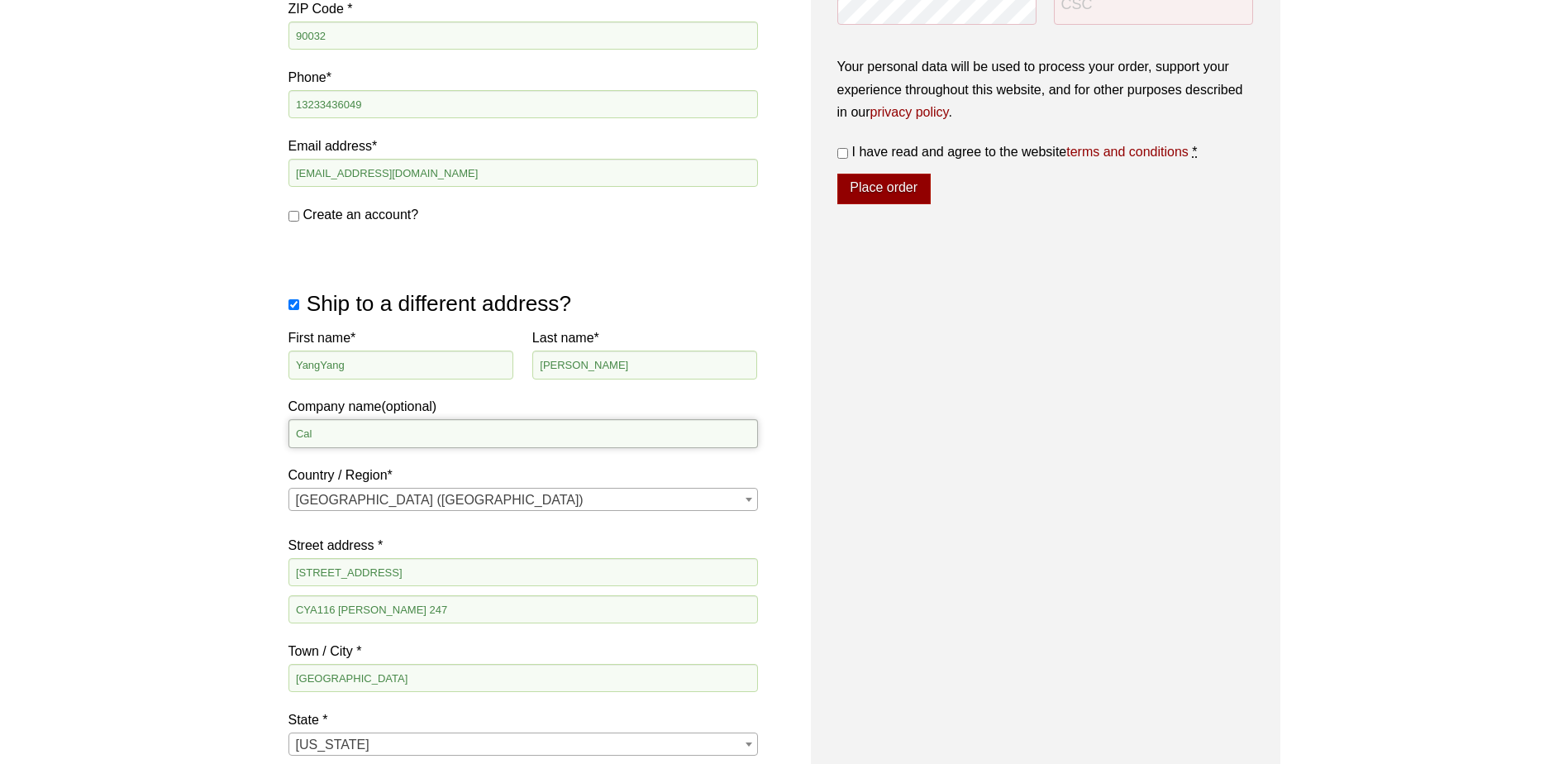
click at [431, 443] on input "Cal" at bounding box center [523, 433] width 469 height 28
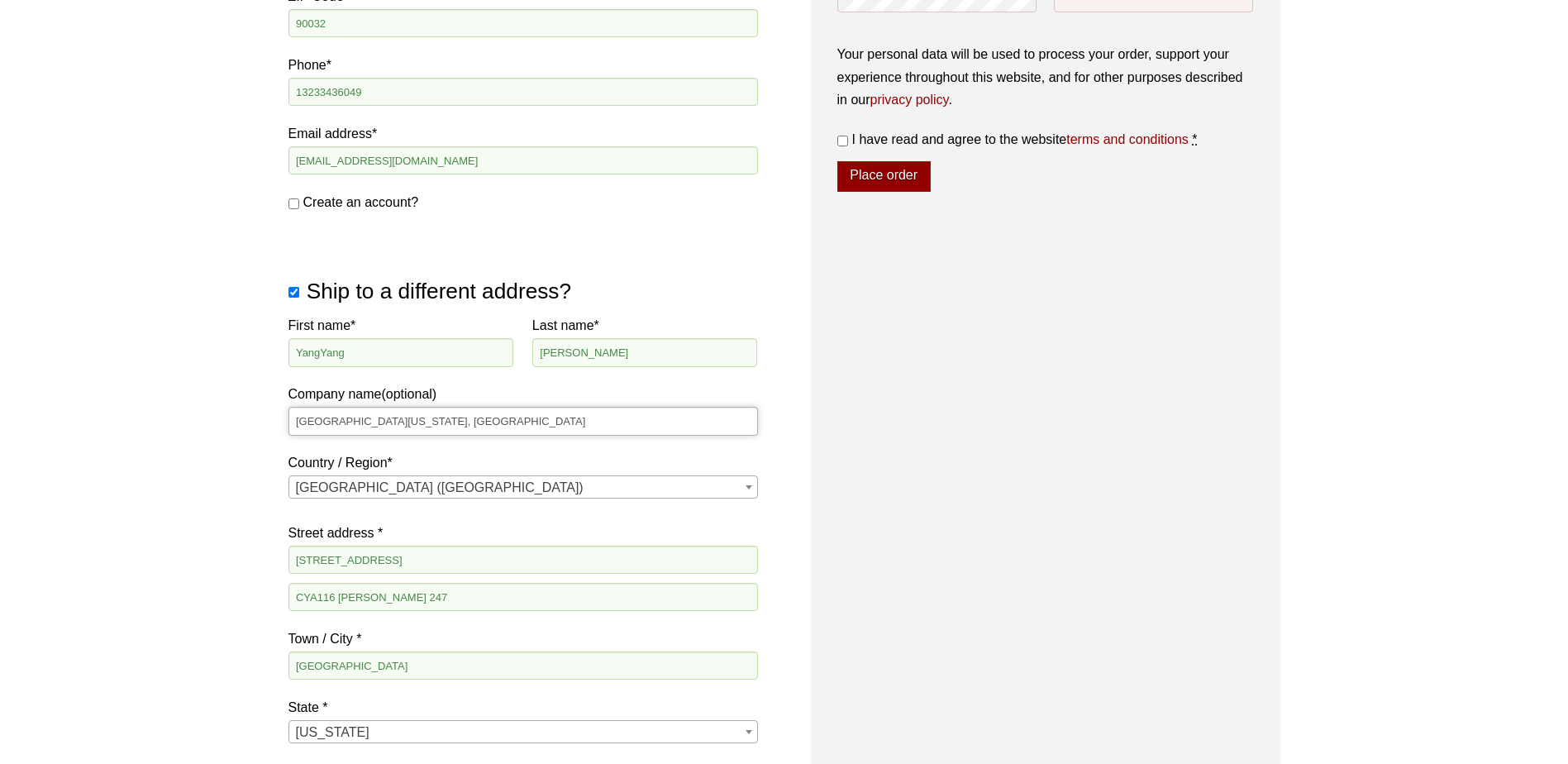
scroll to position [917, 0]
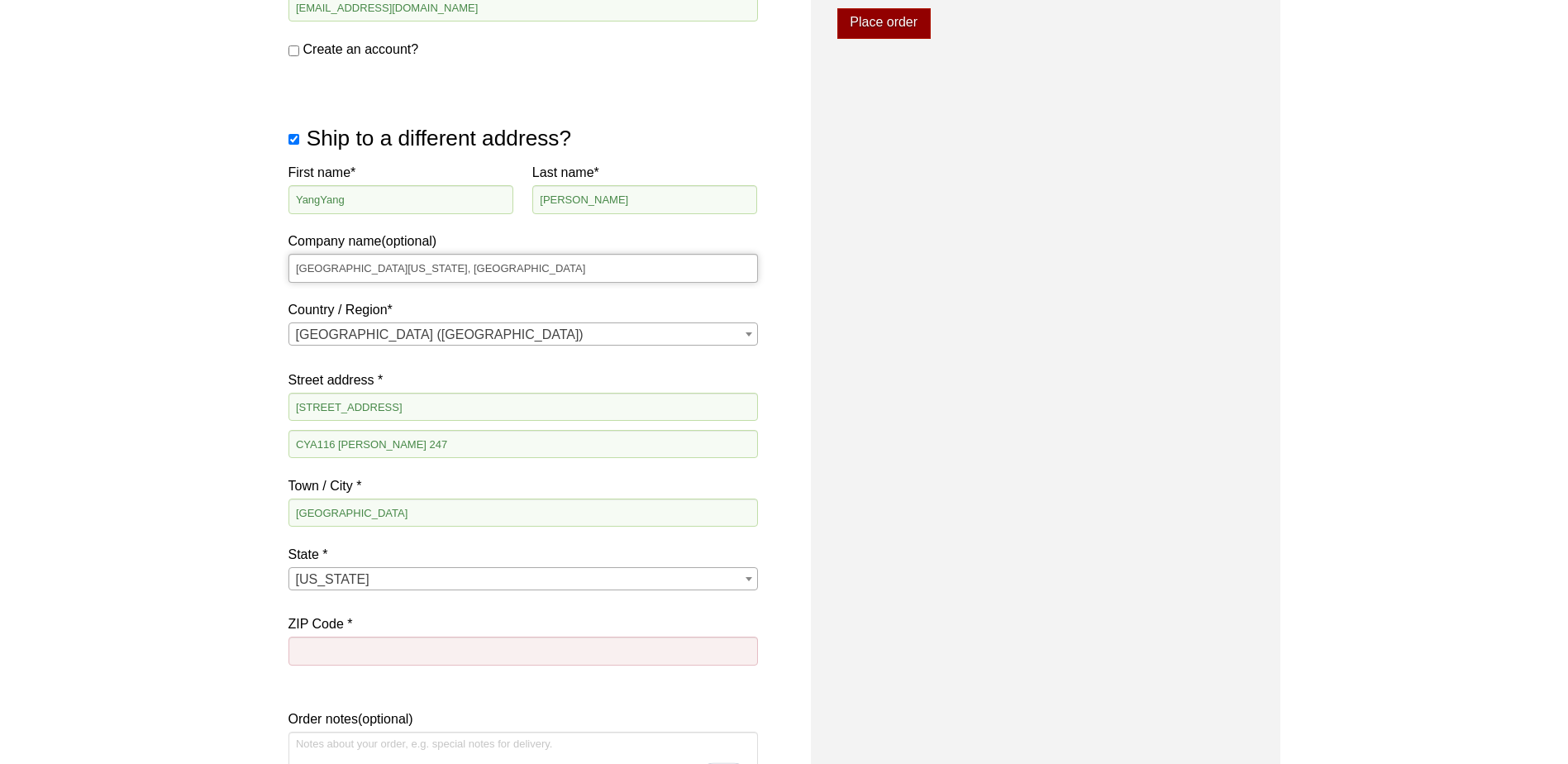
type input "[GEOGRAPHIC_DATA][US_STATE], [GEOGRAPHIC_DATA]"
click at [175, 357] on div "Our website has detected that you are using an outdated browser that will preve…" at bounding box center [784, 180] width 1568 height 2196
click at [534, 645] on input "ZIP Code *" at bounding box center [523, 650] width 469 height 28
type input "90032"
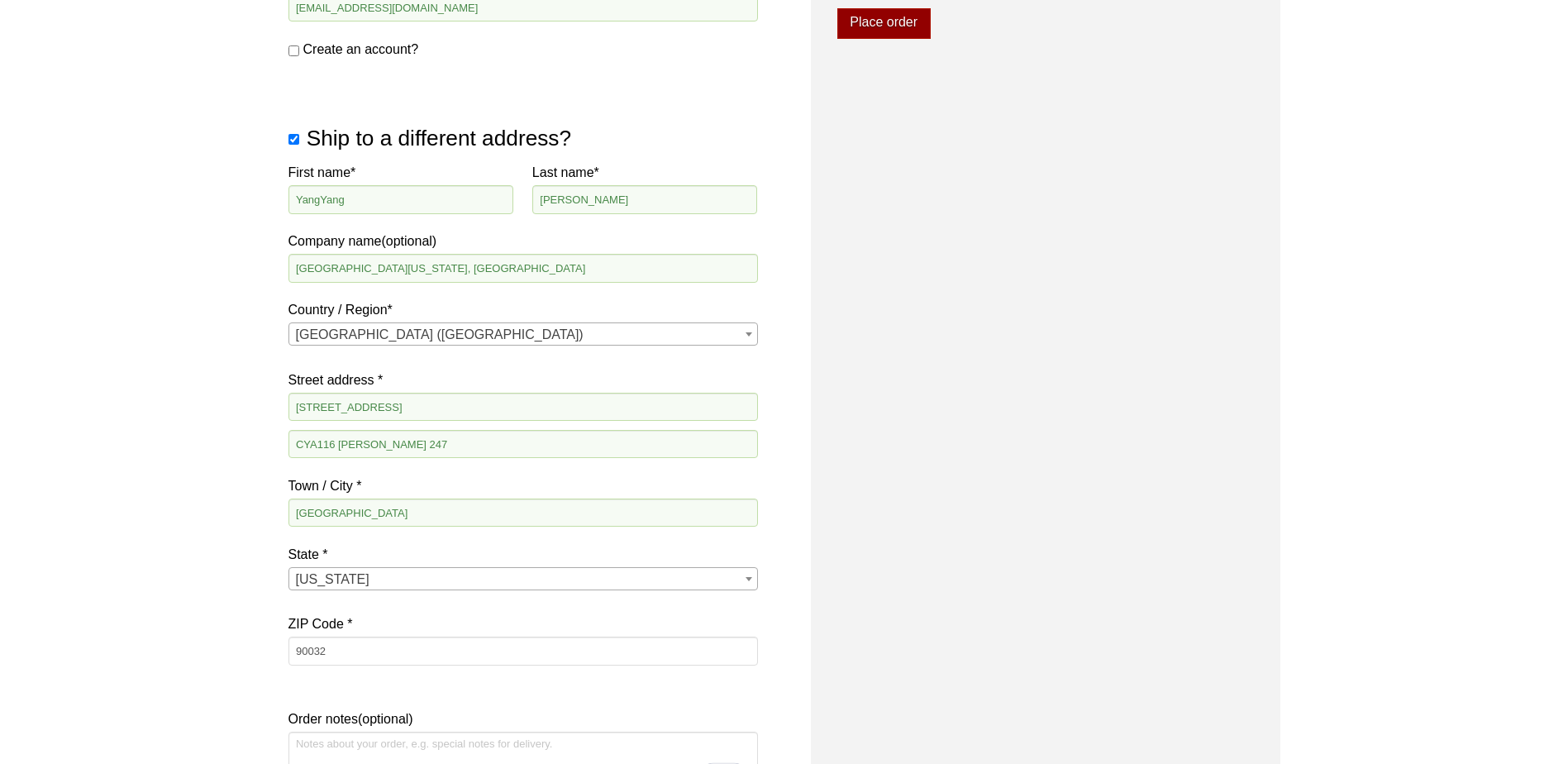
click at [124, 385] on div "Our website has detected that you are using an outdated browser that will preve…" at bounding box center [784, 180] width 1568 height 2196
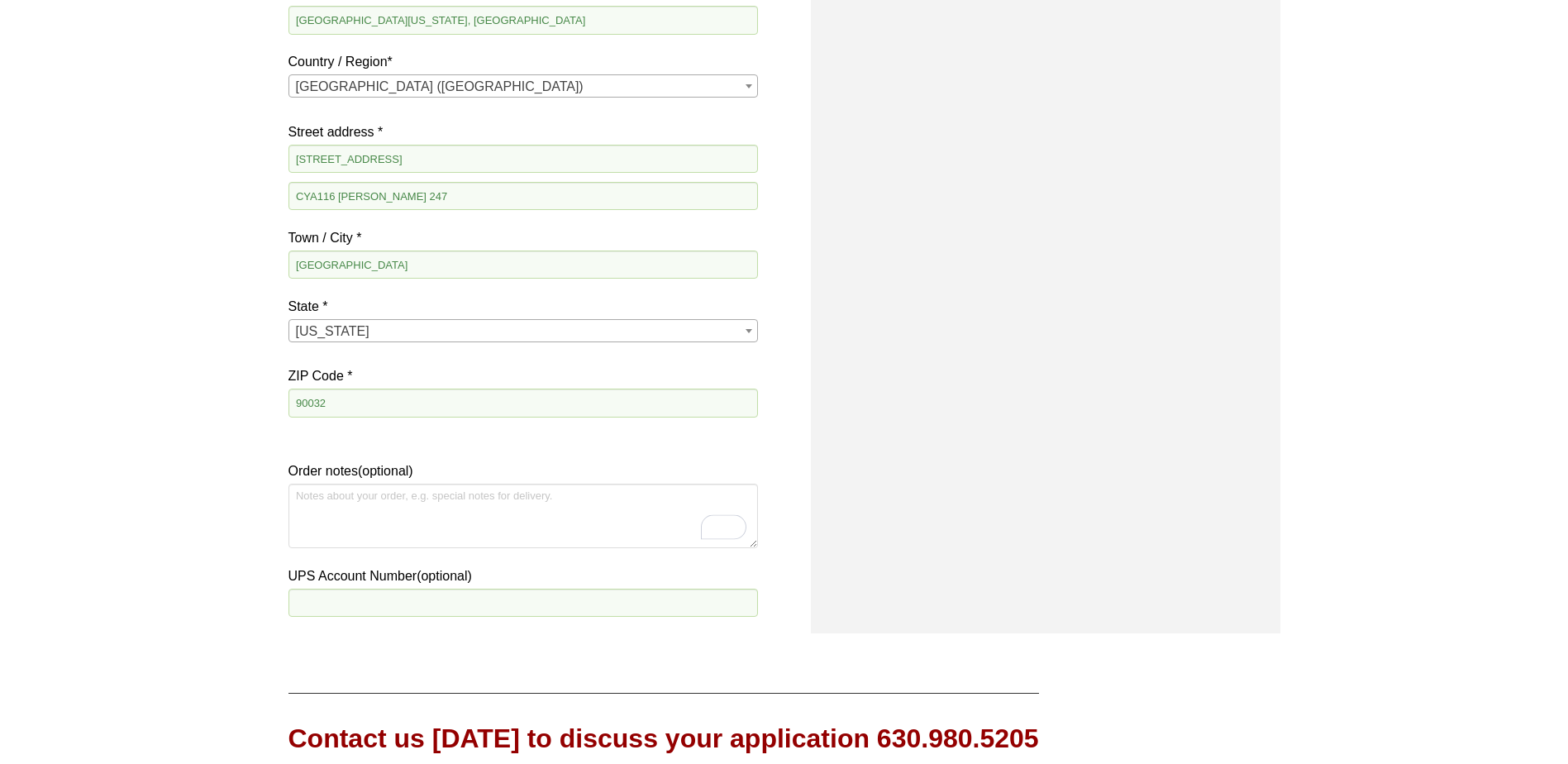
scroll to position [1331, 0]
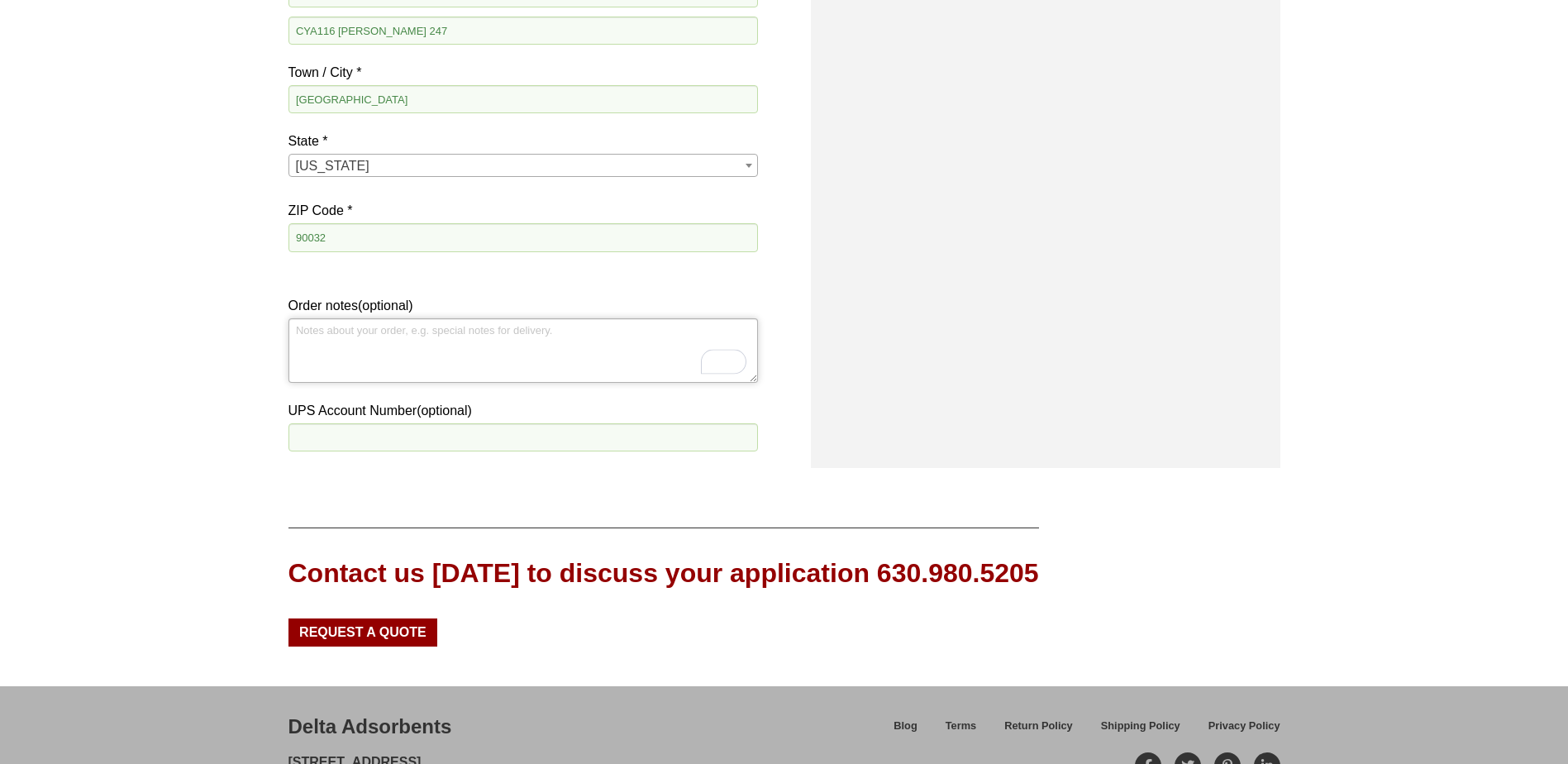
click at [533, 352] on textarea "Order notes (optional)" at bounding box center [523, 350] width 469 height 65
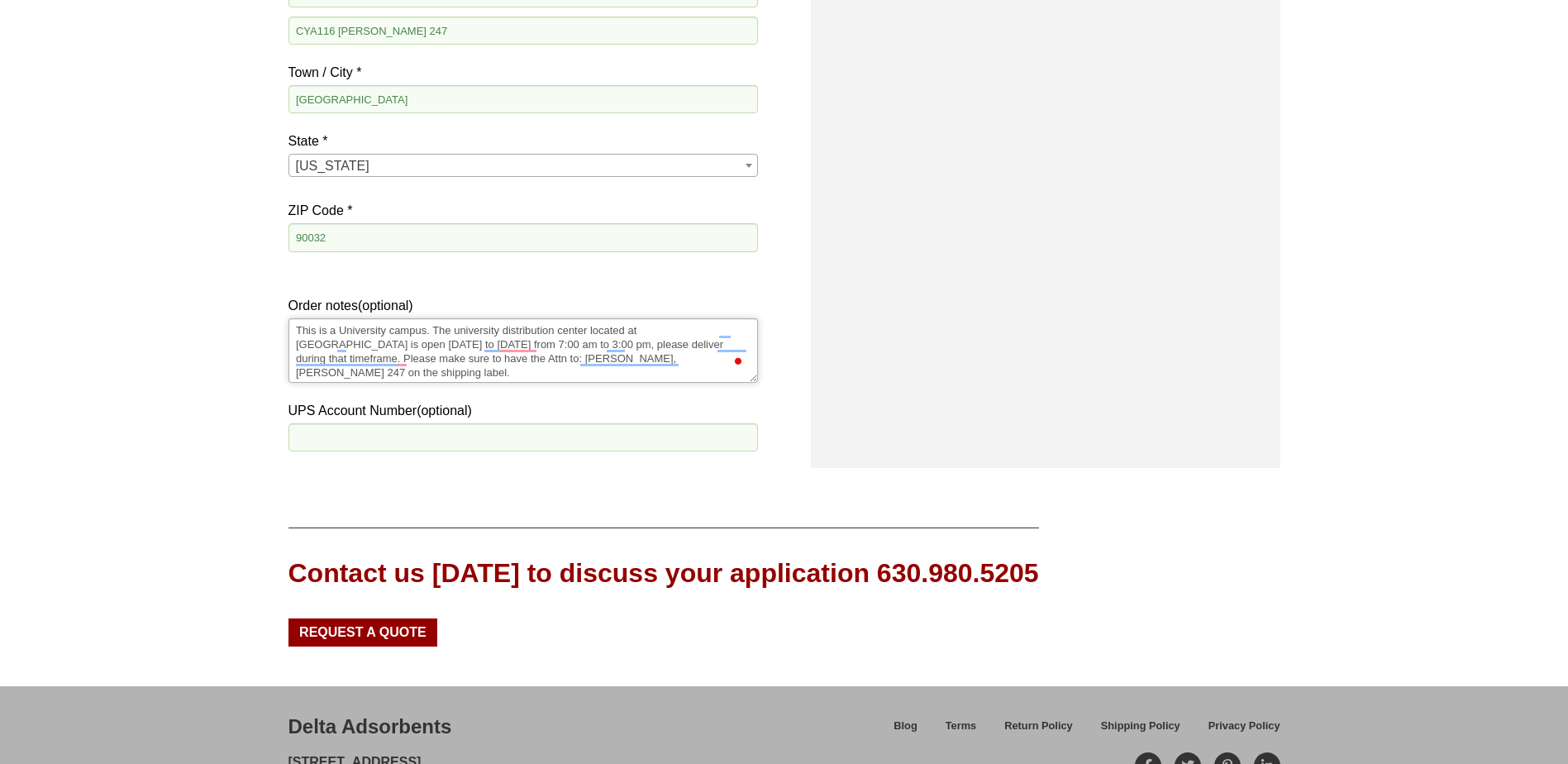
type textarea "This is a University campus. The university distribution center located at [GEO…"
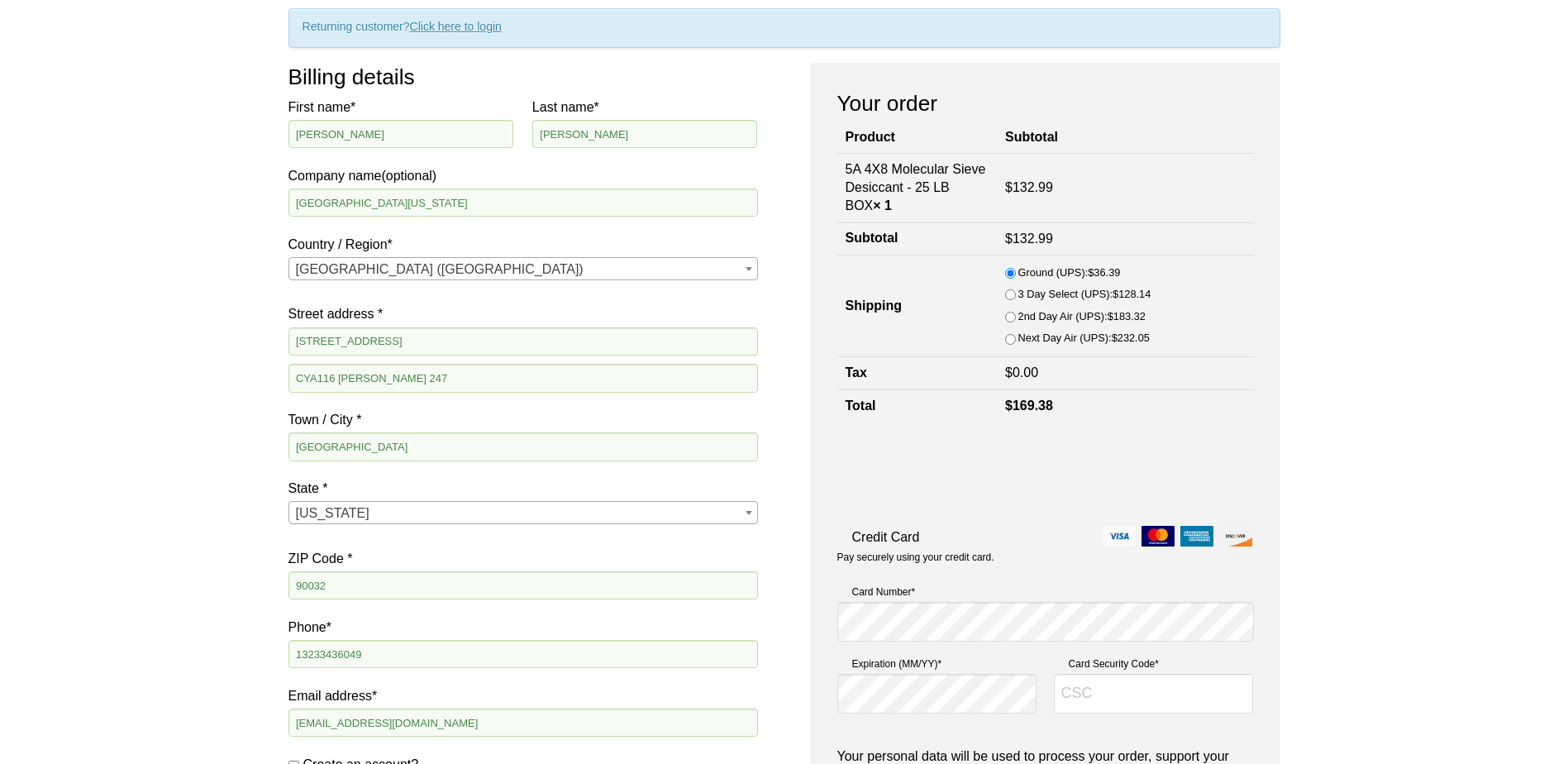
scroll to position [173, 0]
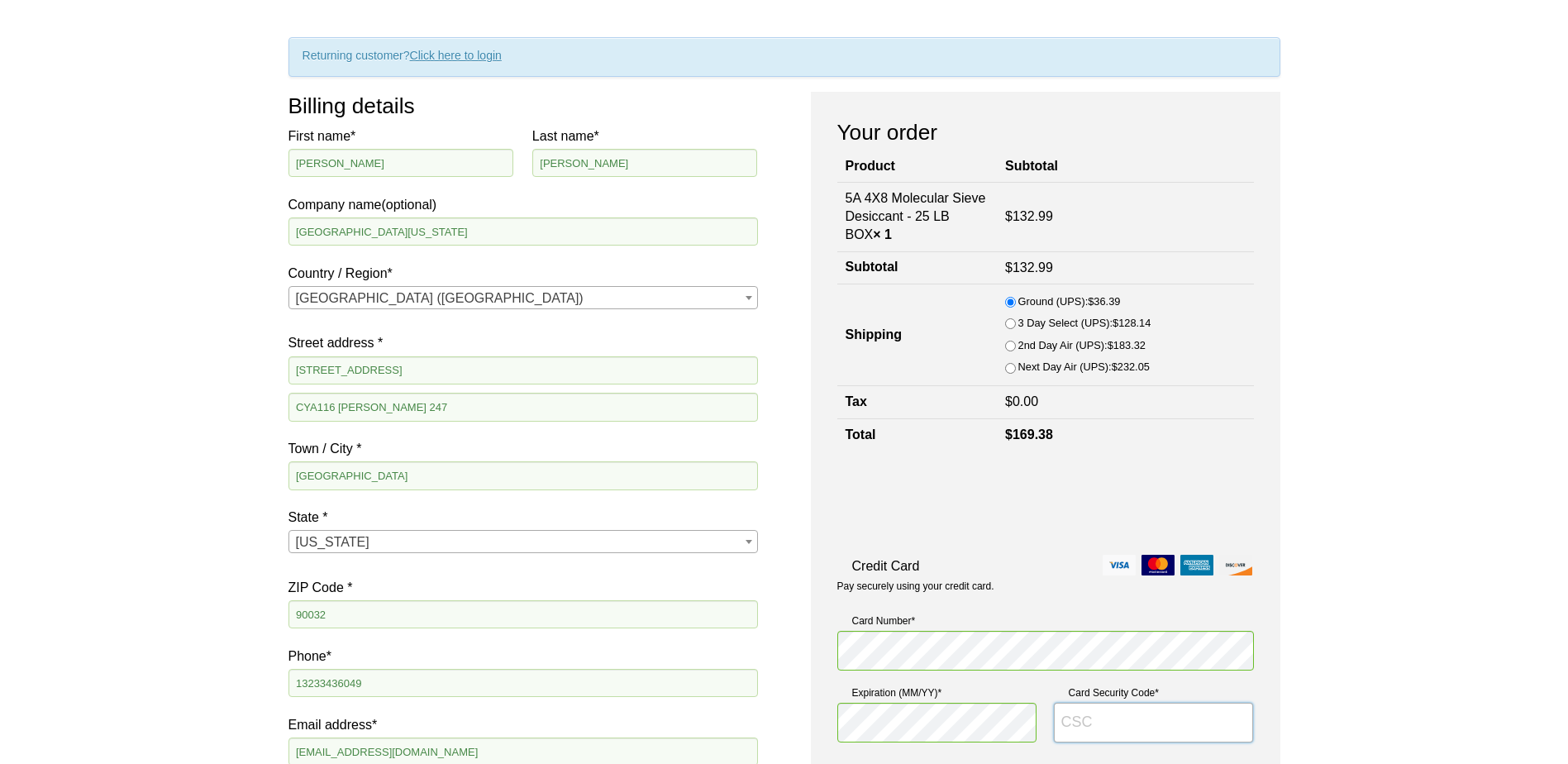
click at [1200, 721] on input "Card Security Code *" at bounding box center [1154, 722] width 200 height 40
type input "503"
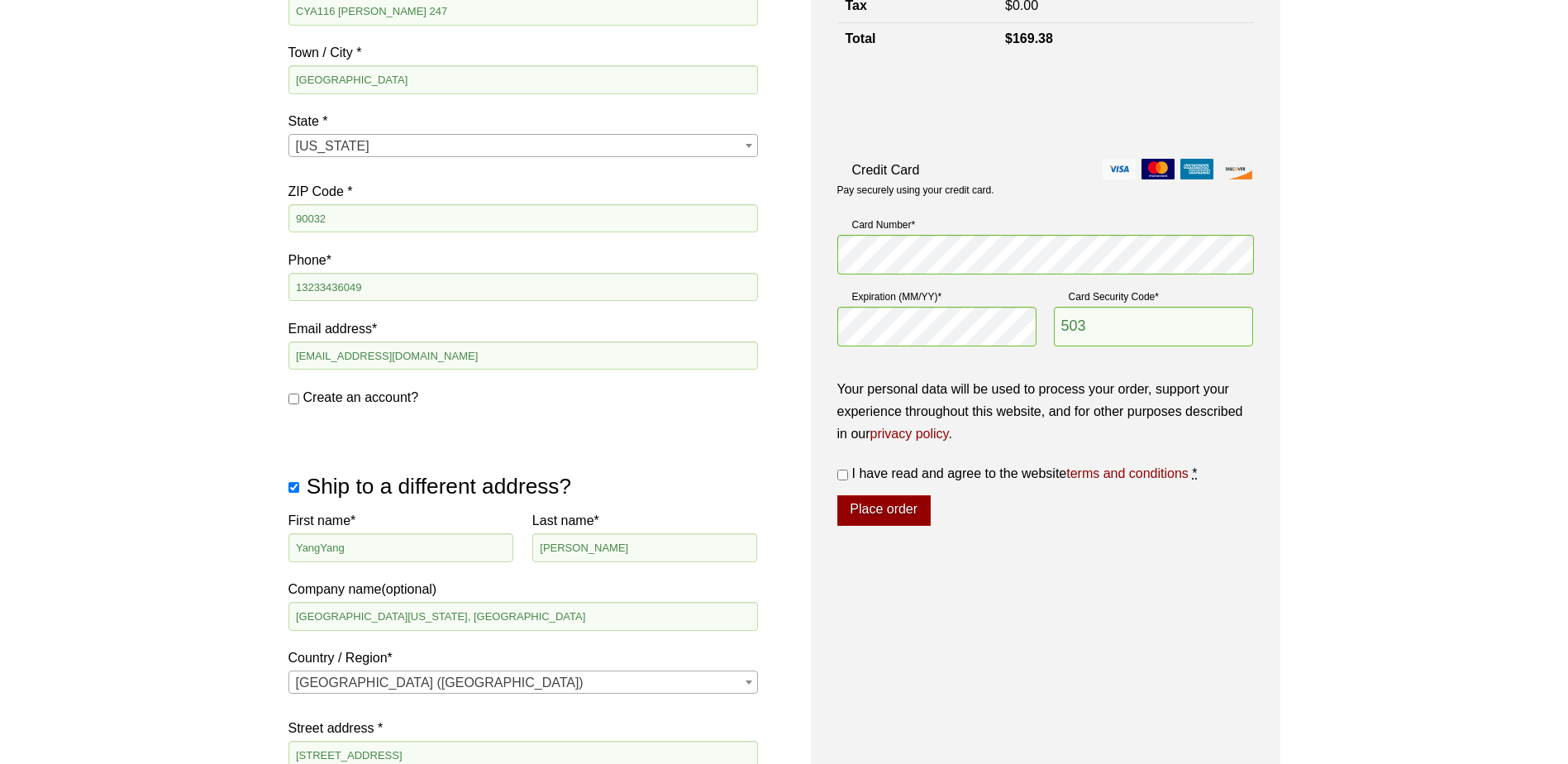
scroll to position [587, 0]
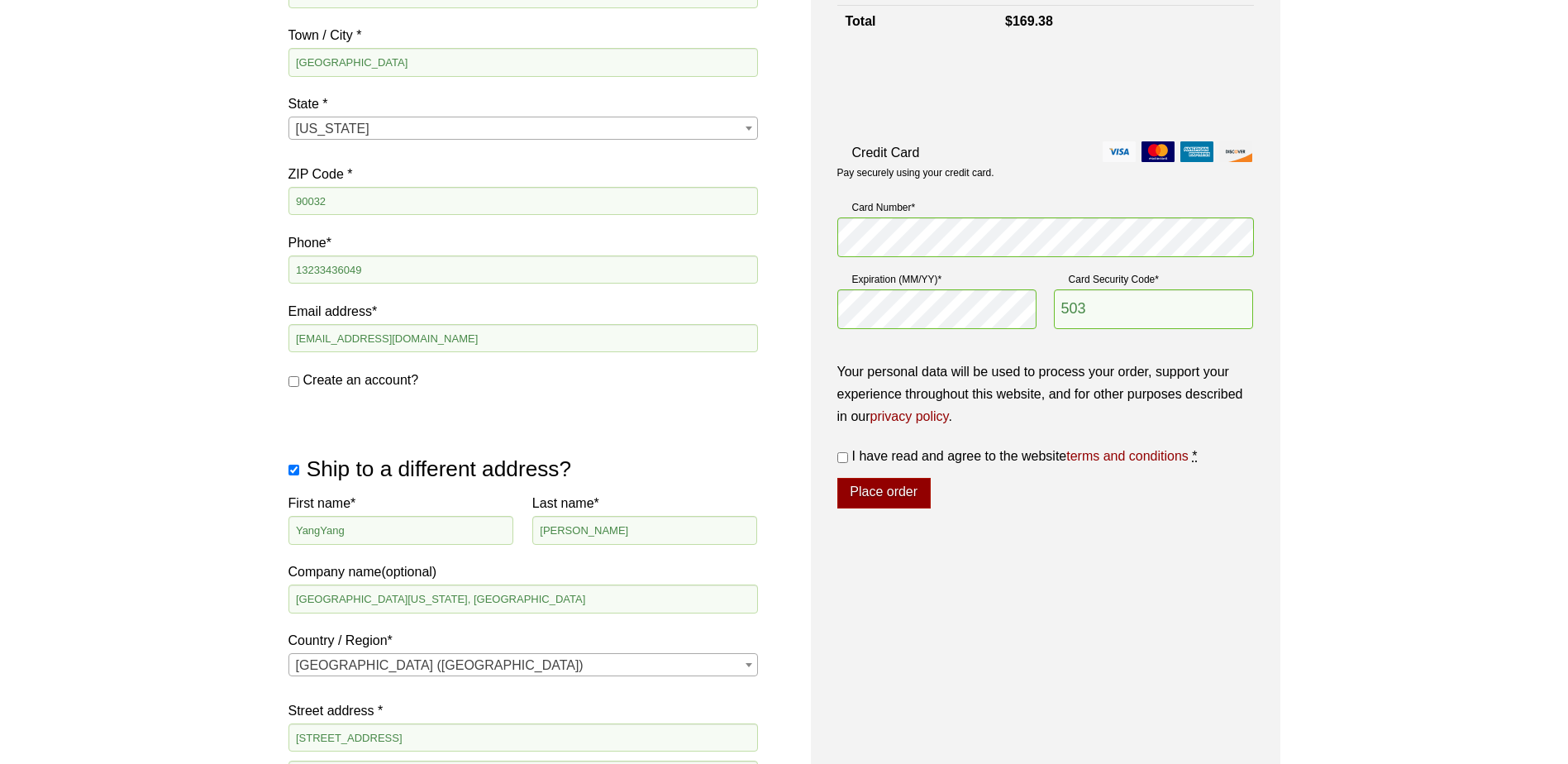
click at [839, 456] on input "I have read and agree to the website terms and conditions *" at bounding box center [842, 457] width 11 height 11
checkbox input "true"
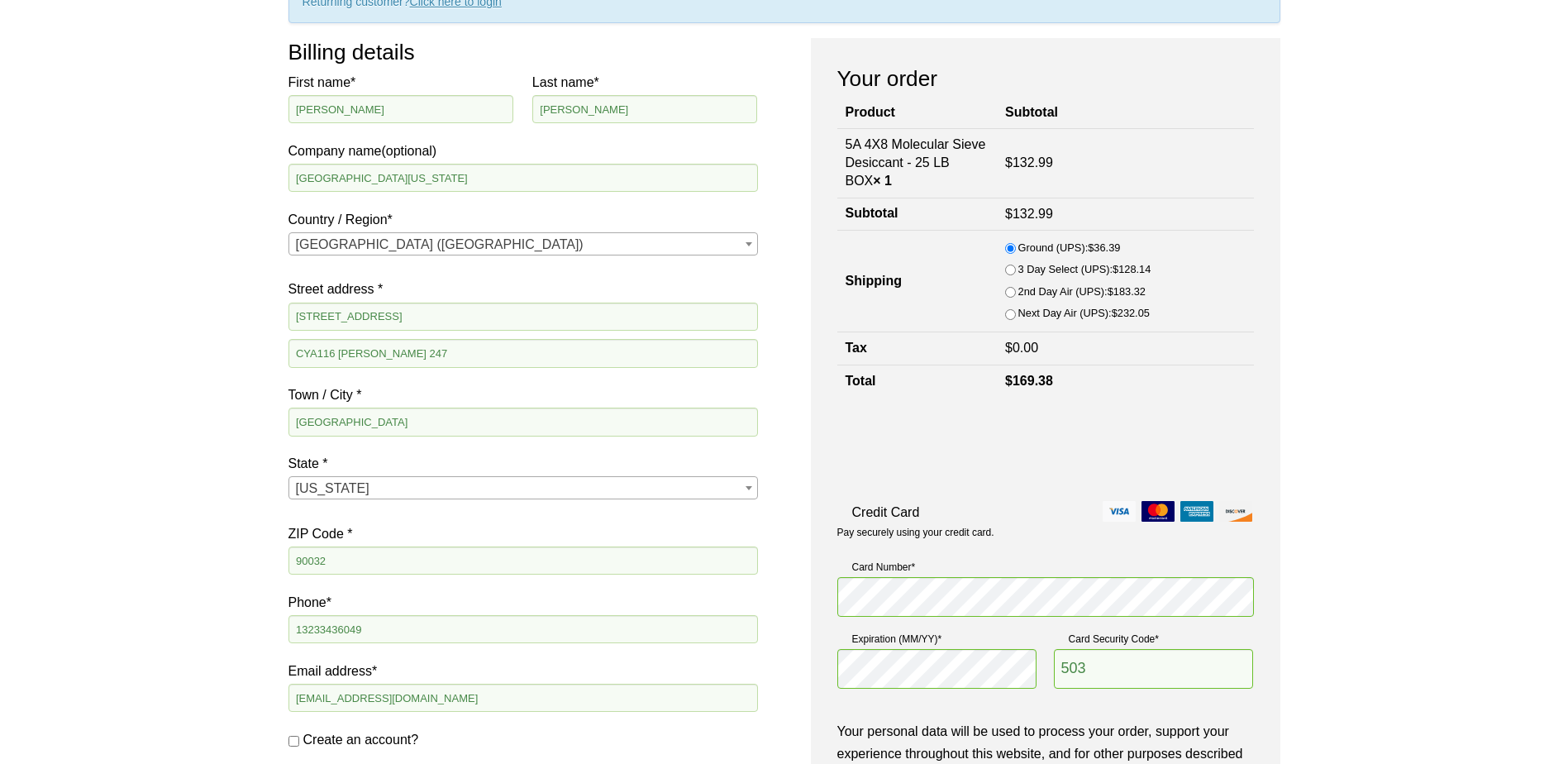
scroll to position [173, 0]
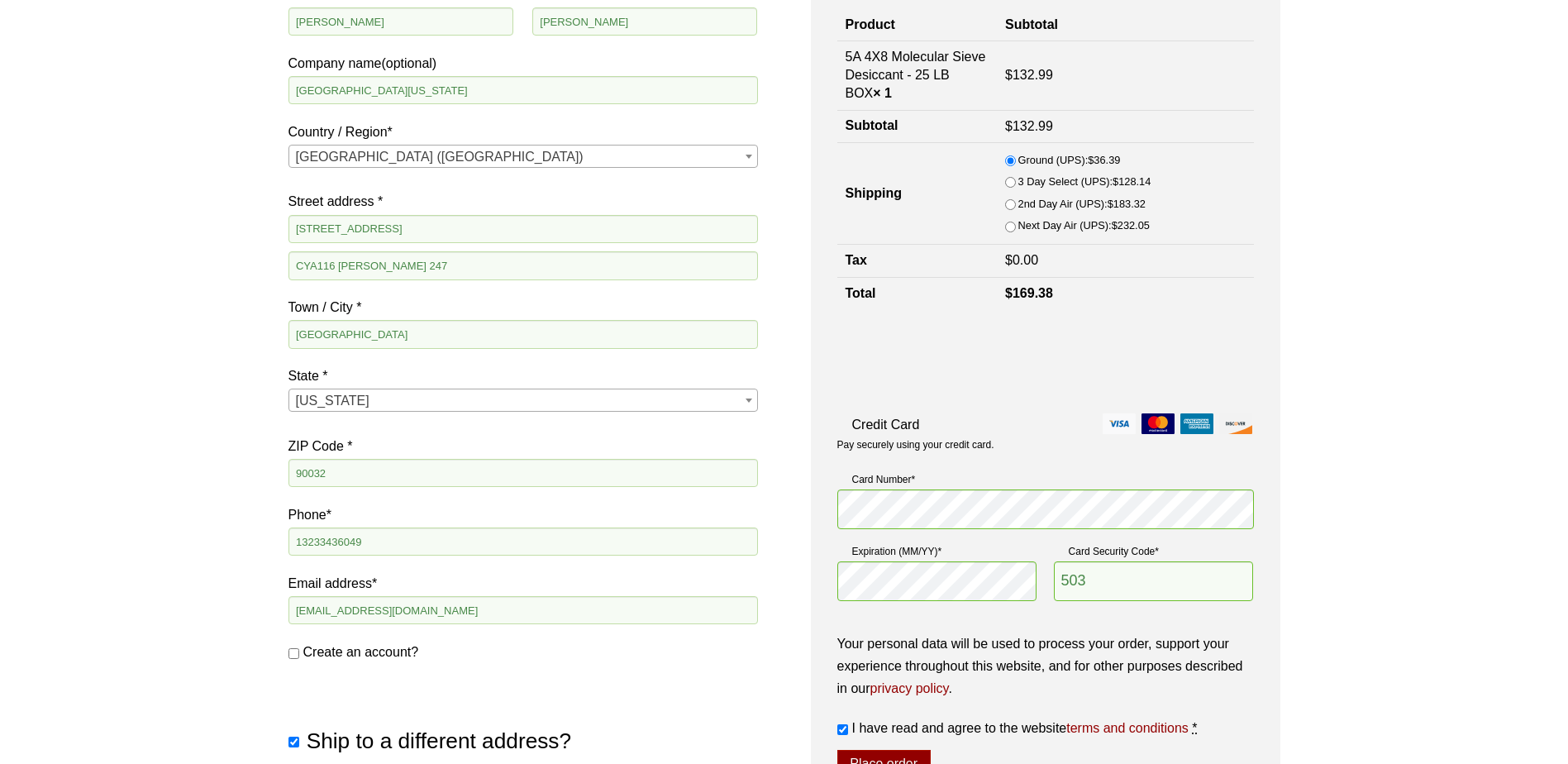
scroll to position [339, 0]
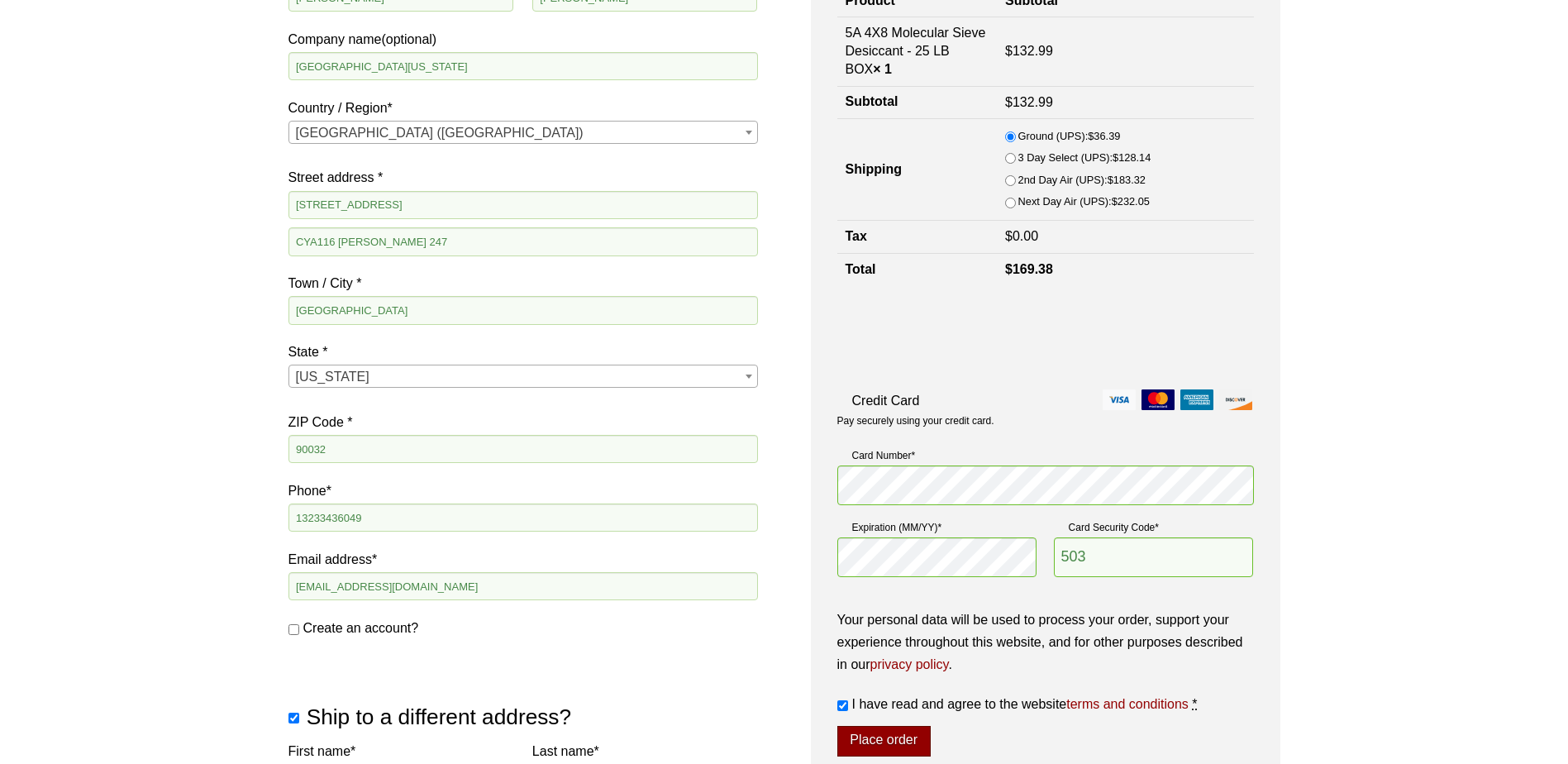
click at [889, 746] on button "Place order" at bounding box center [884, 741] width 94 height 32
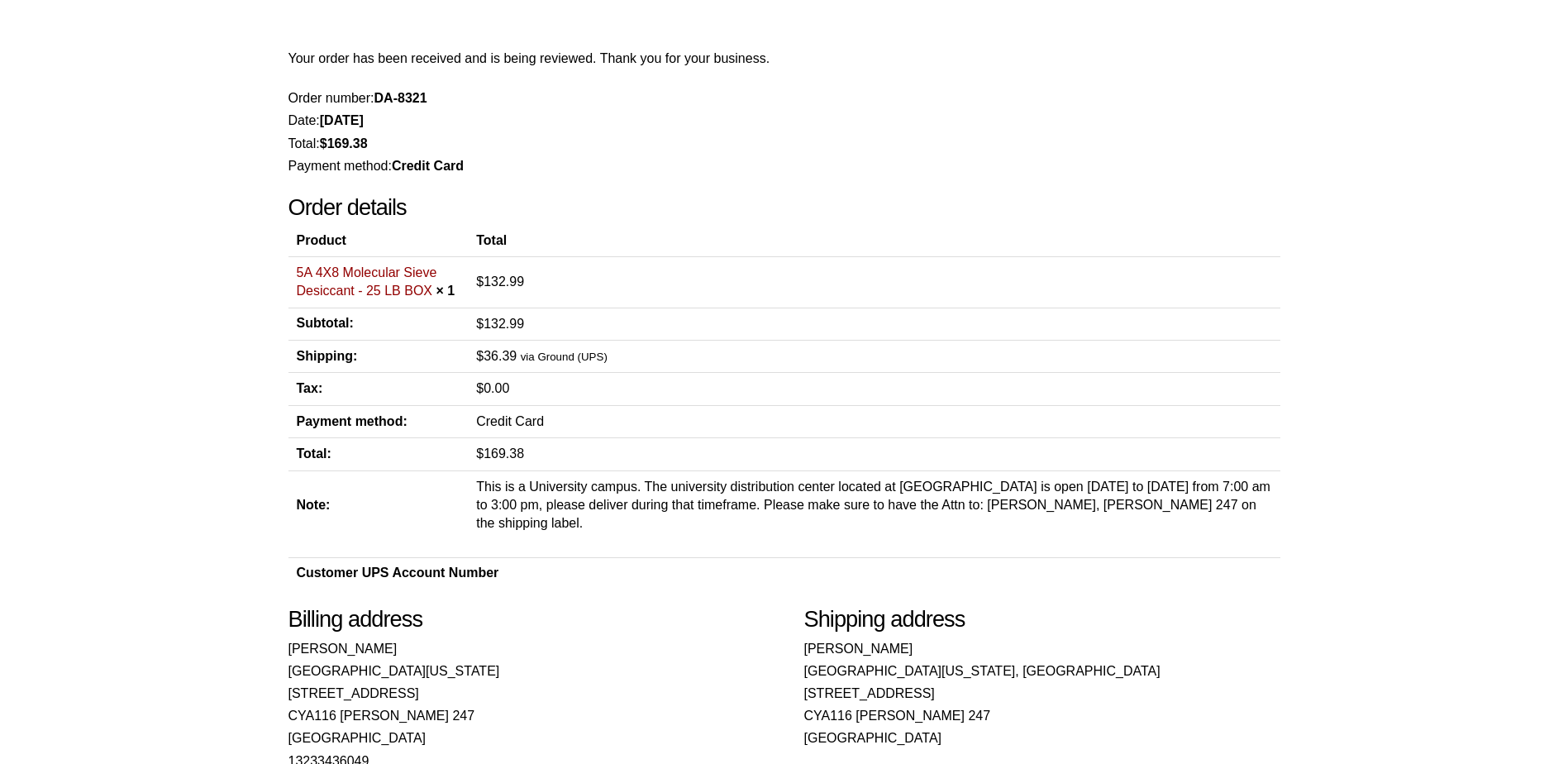
scroll to position [331, 0]
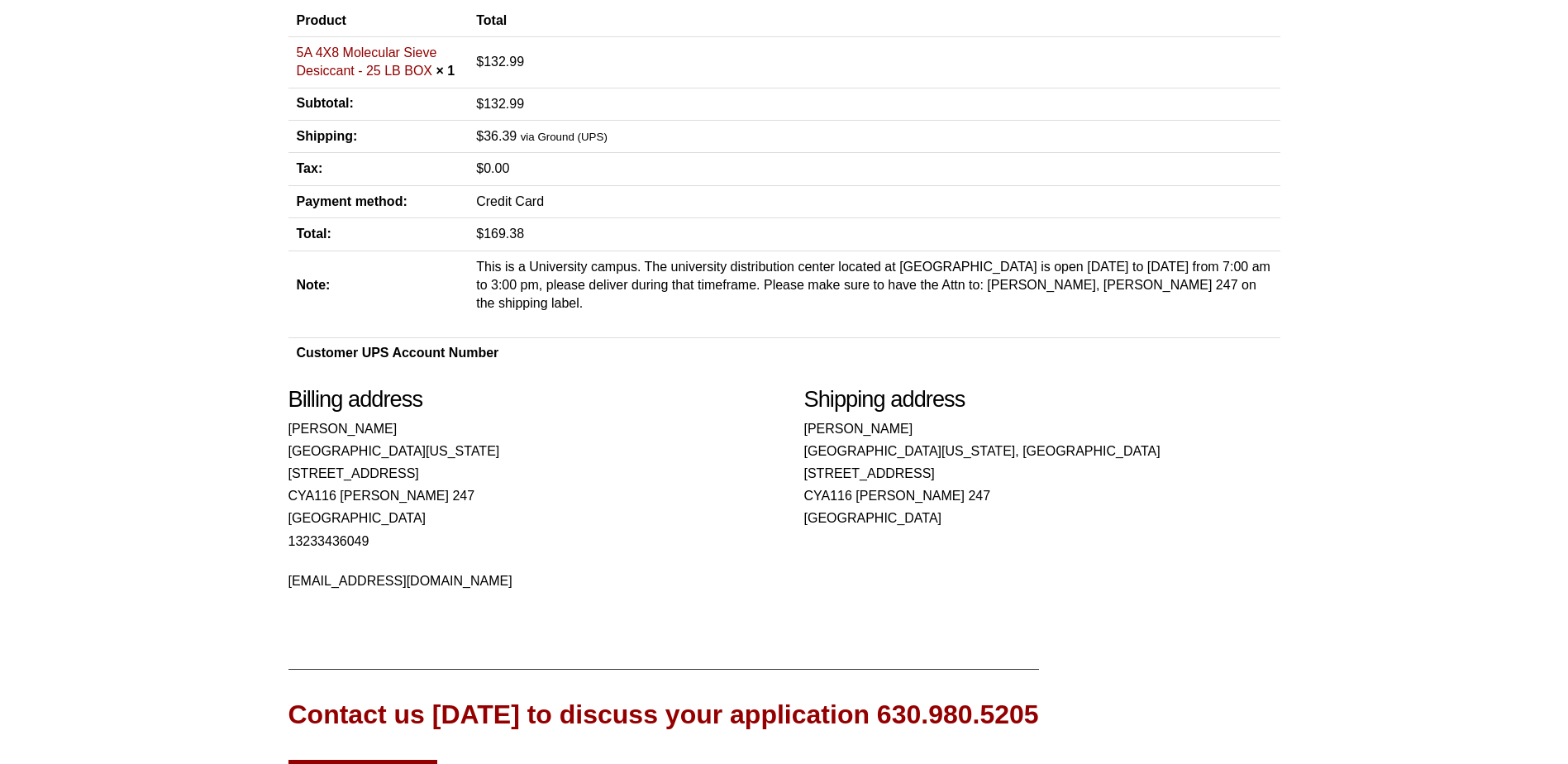
click at [375, 496] on address "[PERSON_NAME][GEOGRAPHIC_DATA][US_STATE][STREET_ADDRESS][PERSON_NAME] [STREET_A…" at bounding box center [527, 504] width 476 height 174
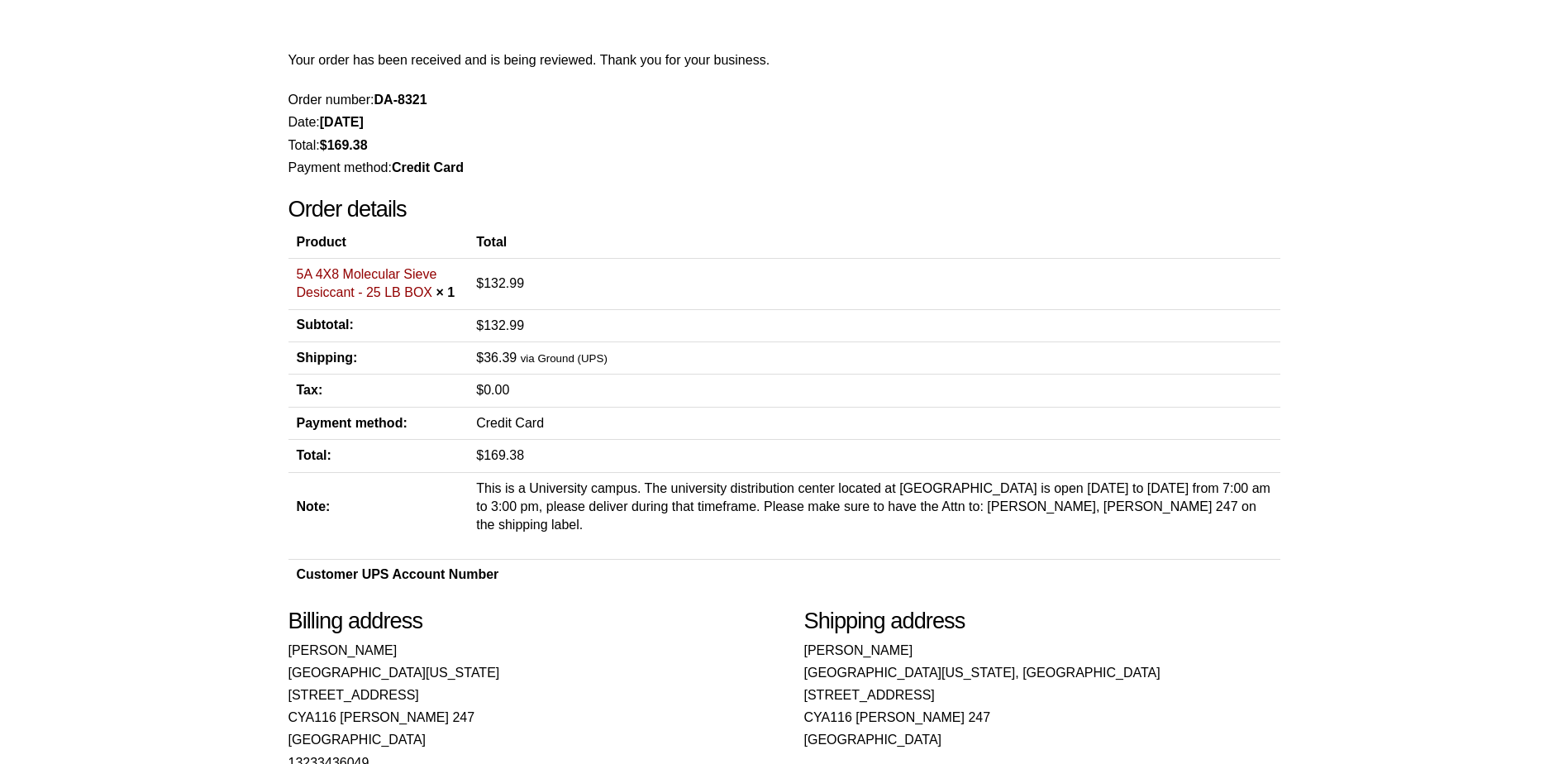
scroll to position [0, 0]
